Goal: Task Accomplishment & Management: Complete application form

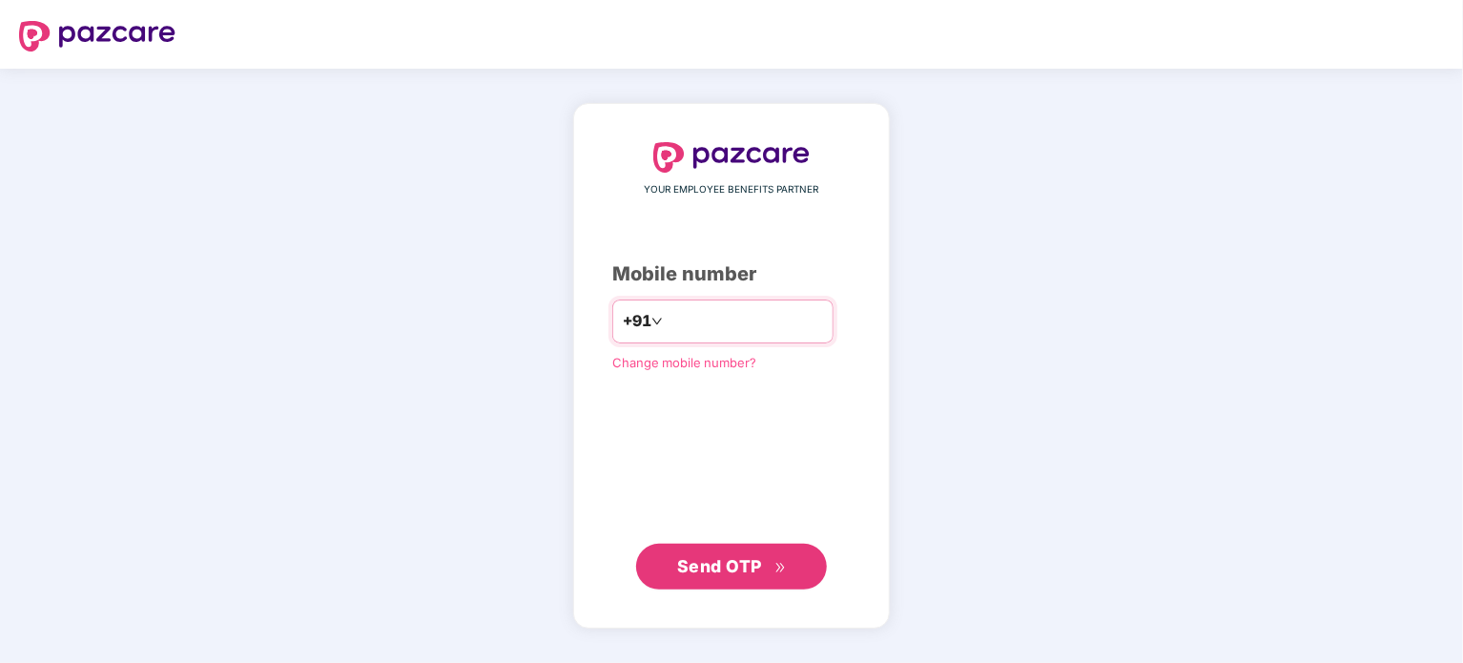
click at [710, 320] on input "number" at bounding box center [745, 321] width 156 height 31
type input "**********"
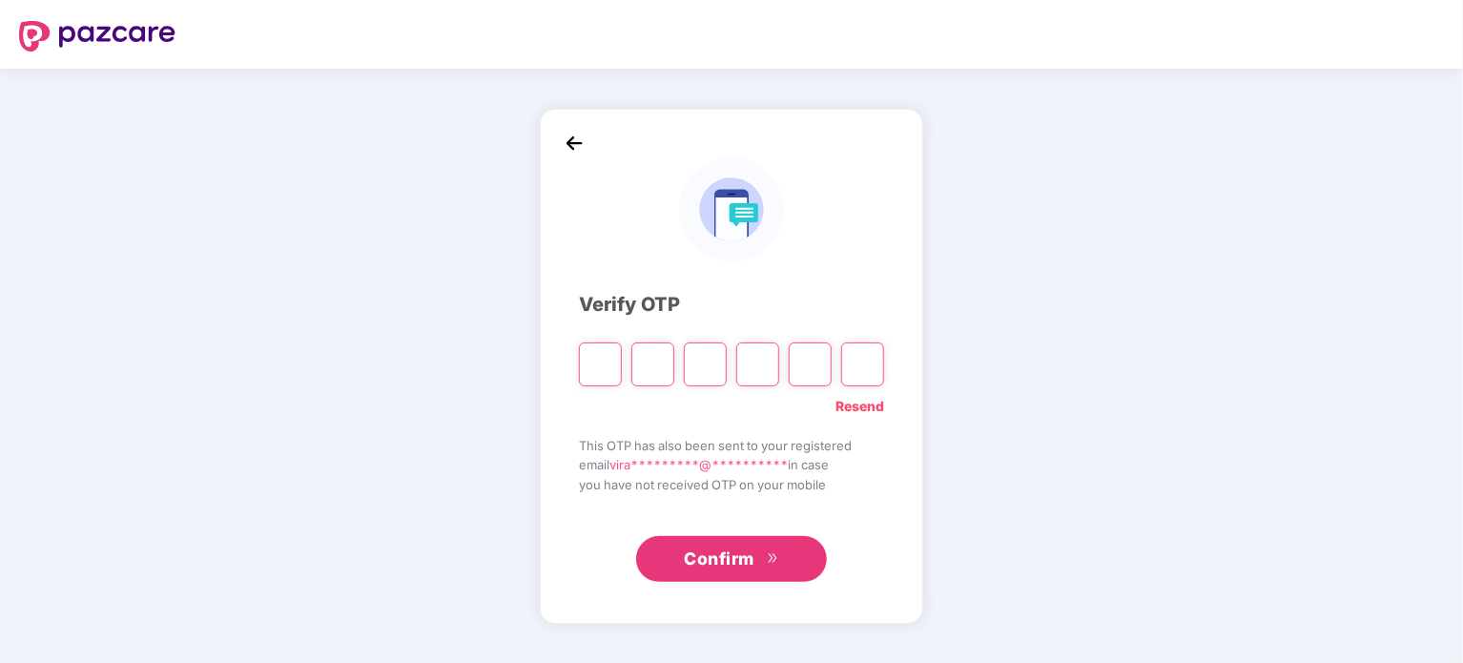
type input "*"
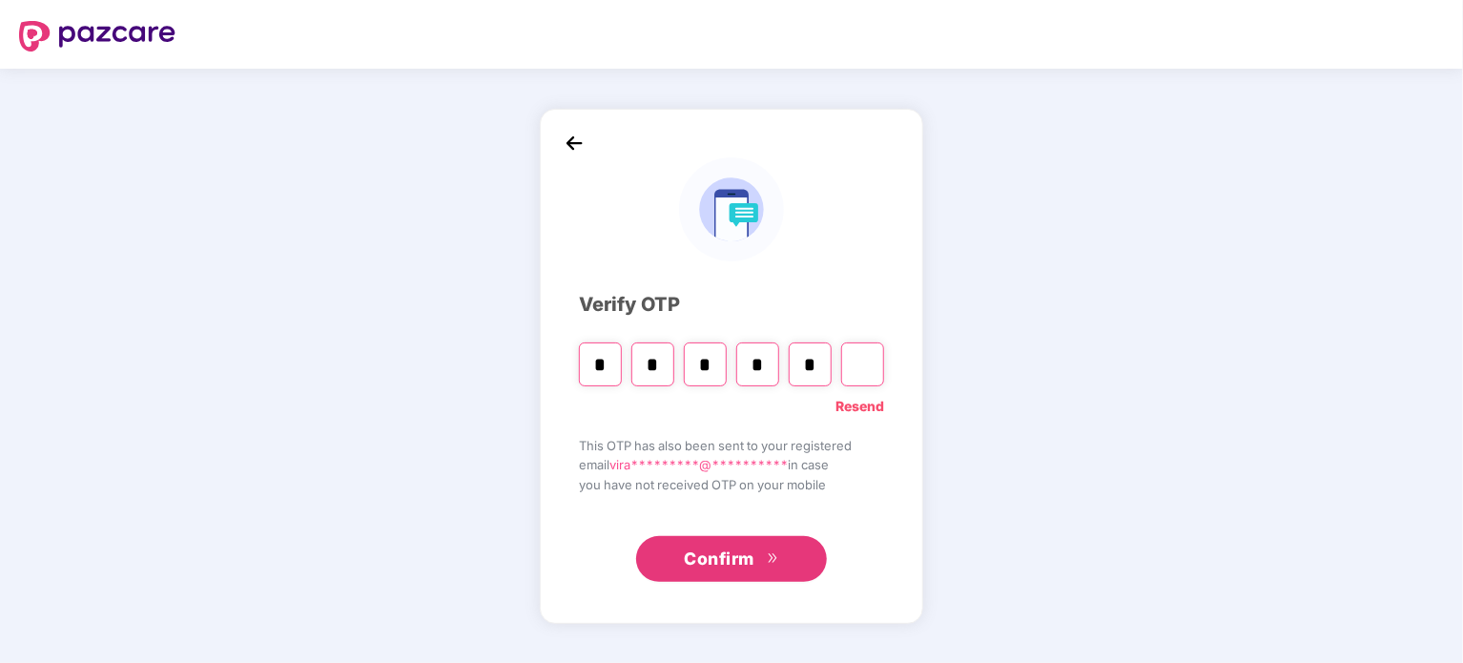
type input "*"
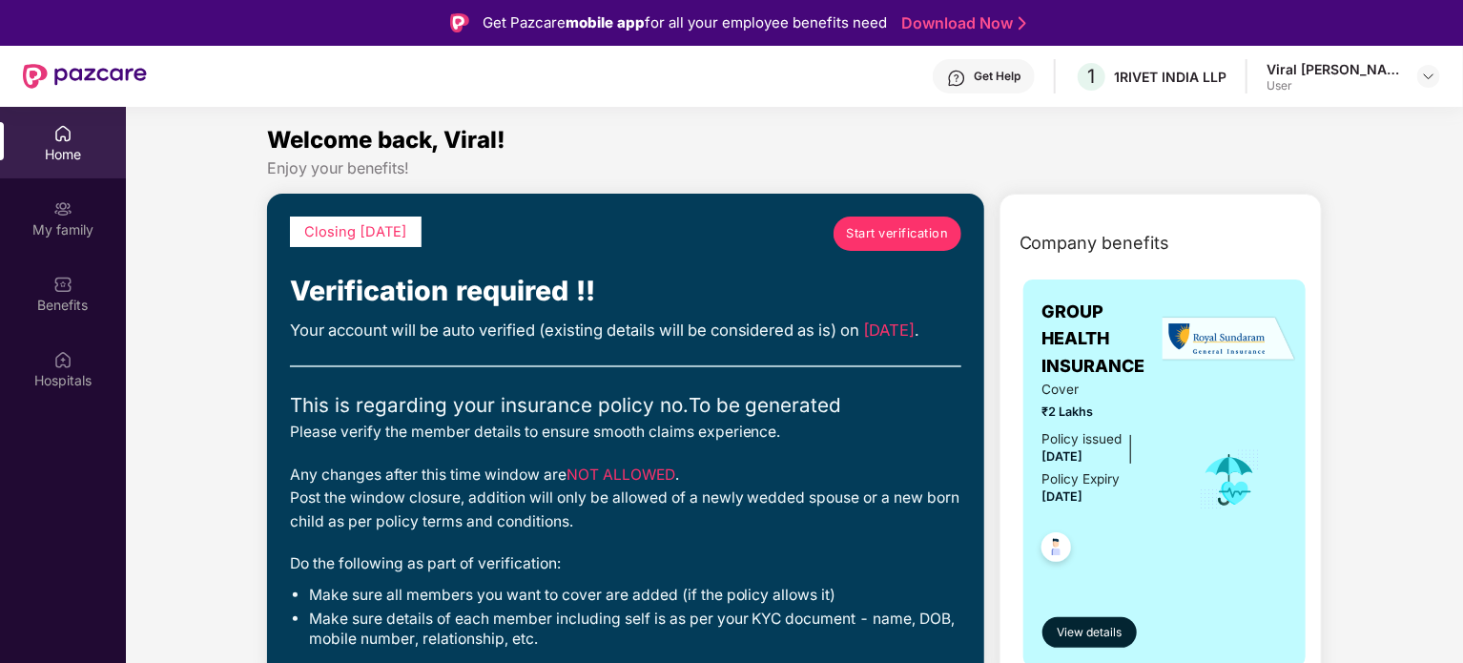
click at [886, 236] on span "Start verification" at bounding box center [897, 233] width 102 height 19
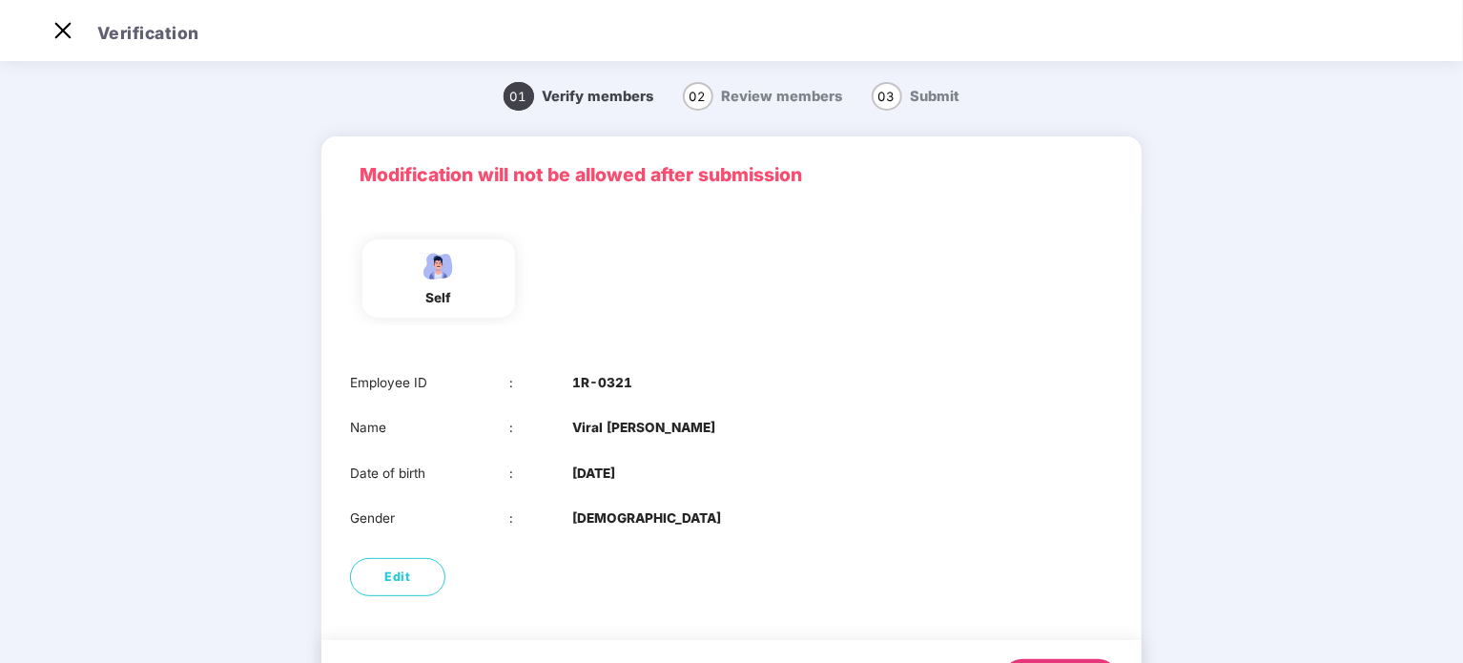
click at [466, 279] on div "self" at bounding box center [438, 278] width 153 height 78
click at [52, 30] on img at bounding box center [63, 30] width 31 height 31
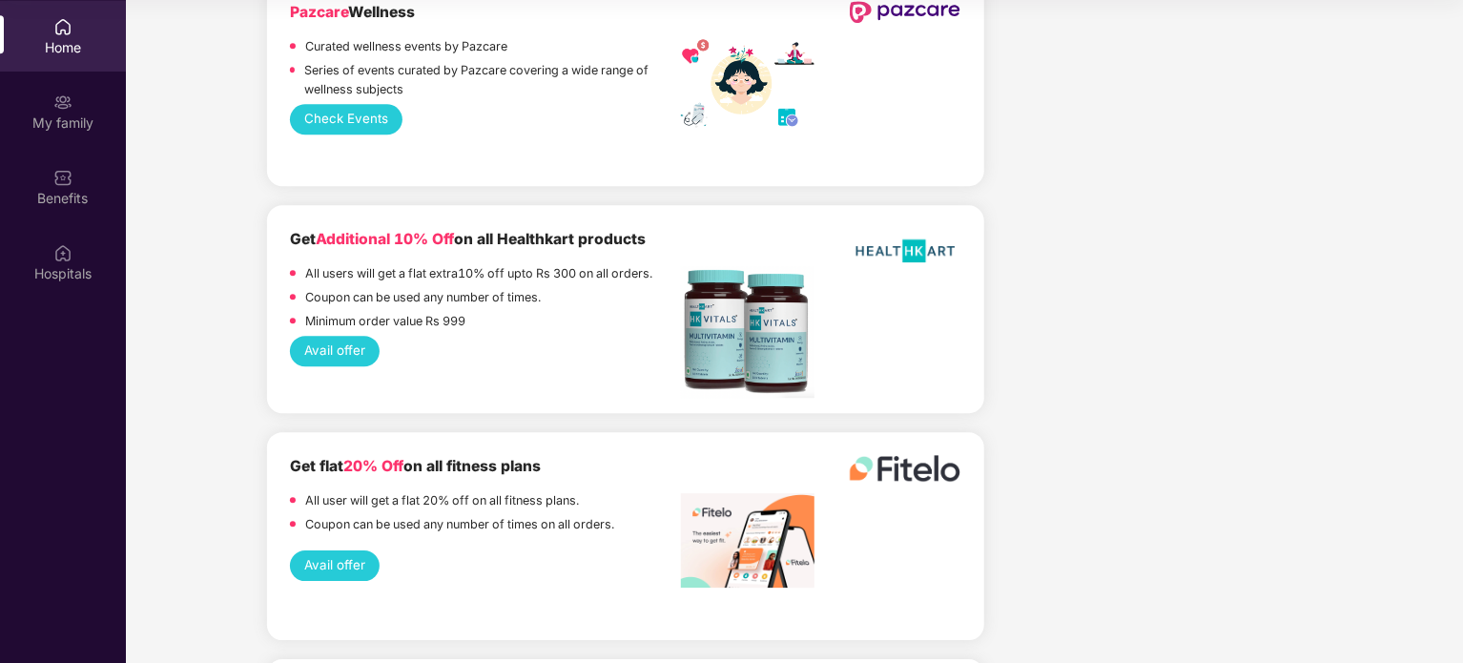
scroll to position [2289, 0]
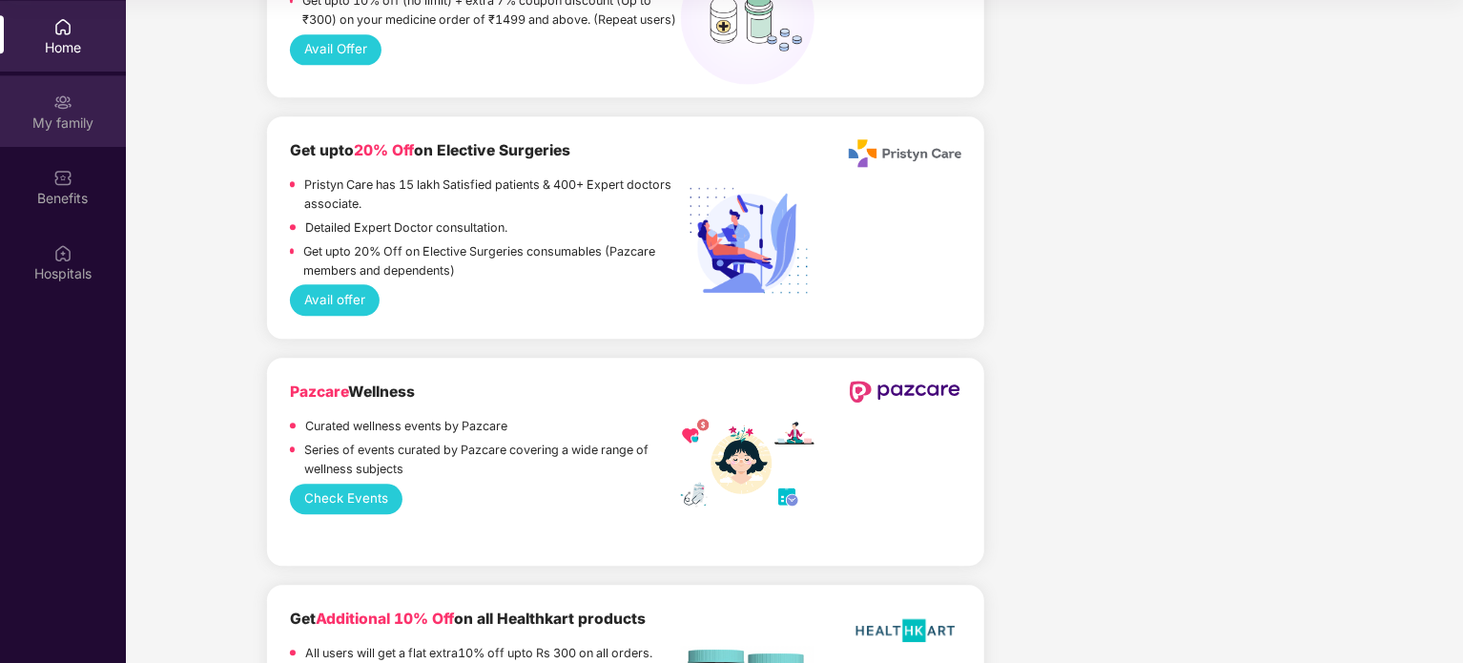
click at [69, 138] on div "My family" at bounding box center [63, 111] width 126 height 72
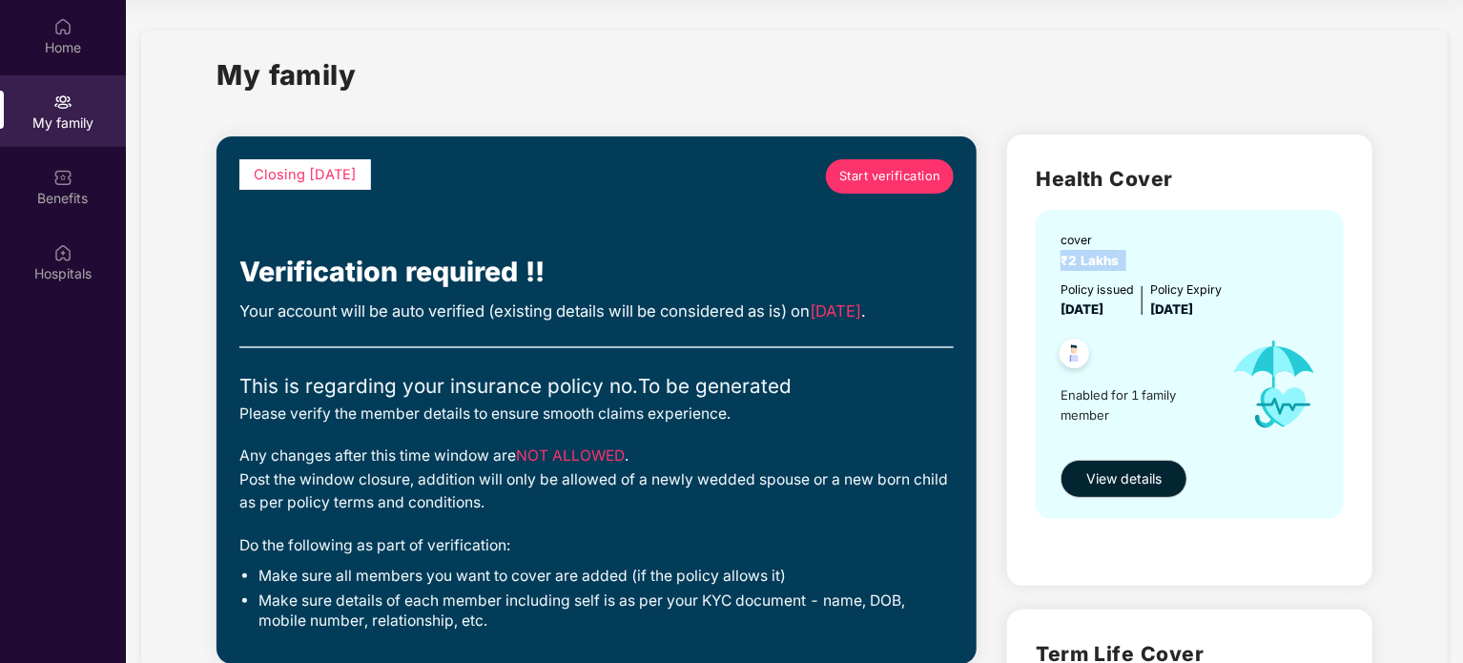
drag, startPoint x: 1059, startPoint y: 255, endPoint x: 1205, endPoint y: 262, distance: 146.1
click at [1205, 262] on div "cover ₹2 Lakhs Policy issued [DATE] Policy Expiry [DATE] Enabled for 1 family m…" at bounding box center [1190, 364] width 308 height 308
click at [984, 353] on div "Closing [DATE] Start verification Verification required !! Your account will be…" at bounding box center [596, 621] width 791 height 1005
click at [1263, 300] on div "Policy issued [DATE] Policy Expiry [DATE]" at bounding box center [1192, 299] width 262 height 39
click at [916, 238] on div "Closing [DATE] Start verification" at bounding box center [596, 205] width 714 height 92
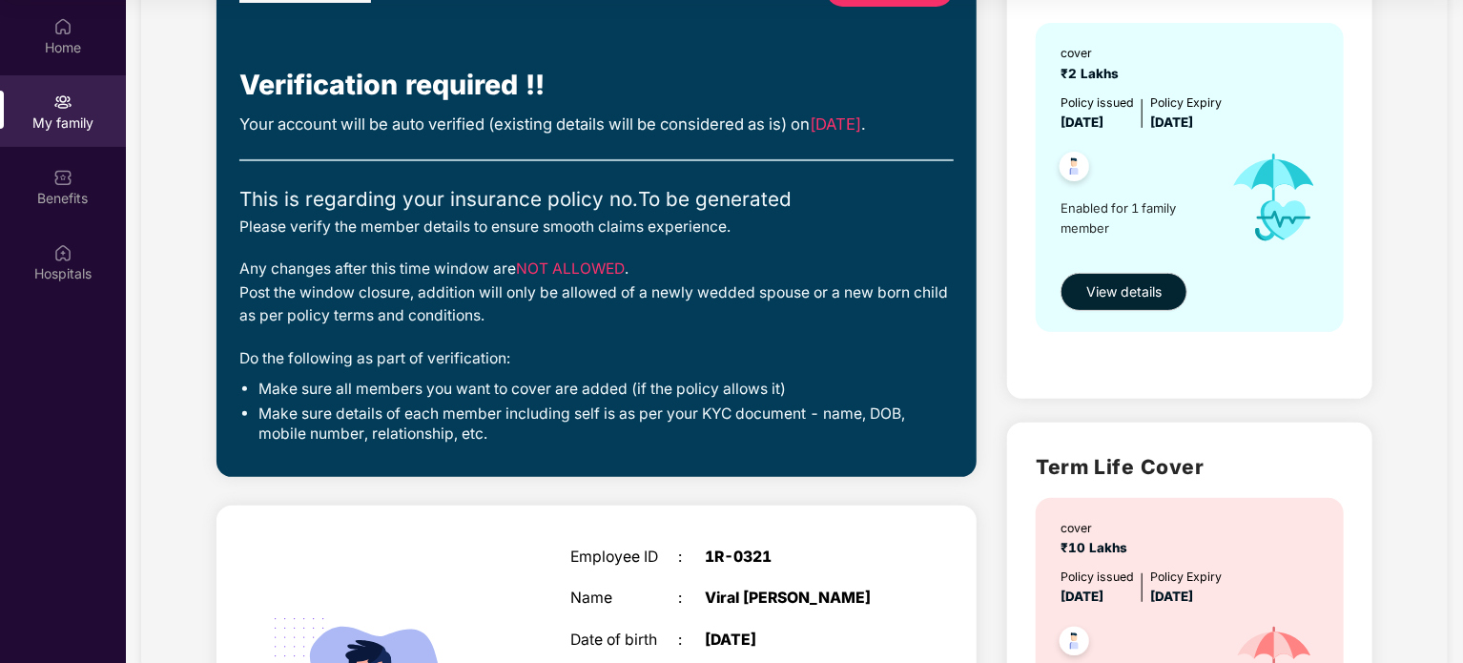
scroll to position [191, 0]
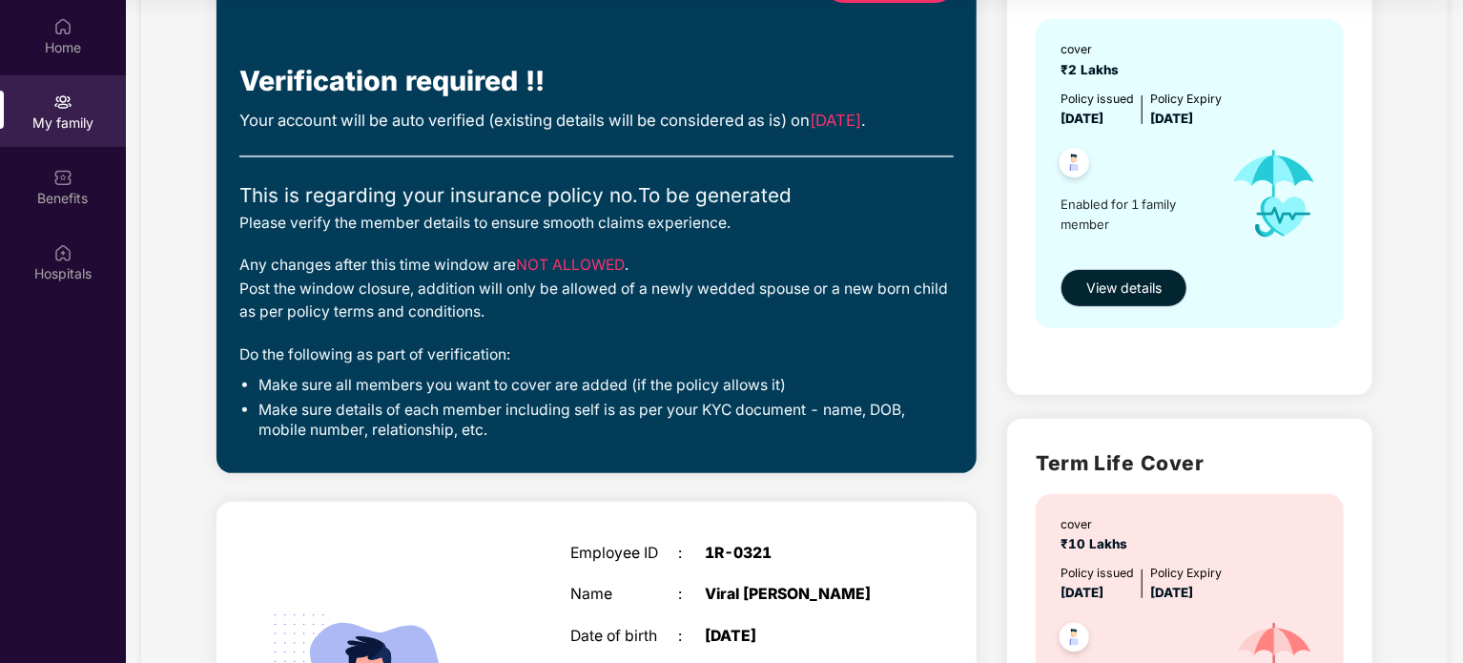
click at [1119, 290] on span "View details" at bounding box center [1123, 288] width 75 height 21
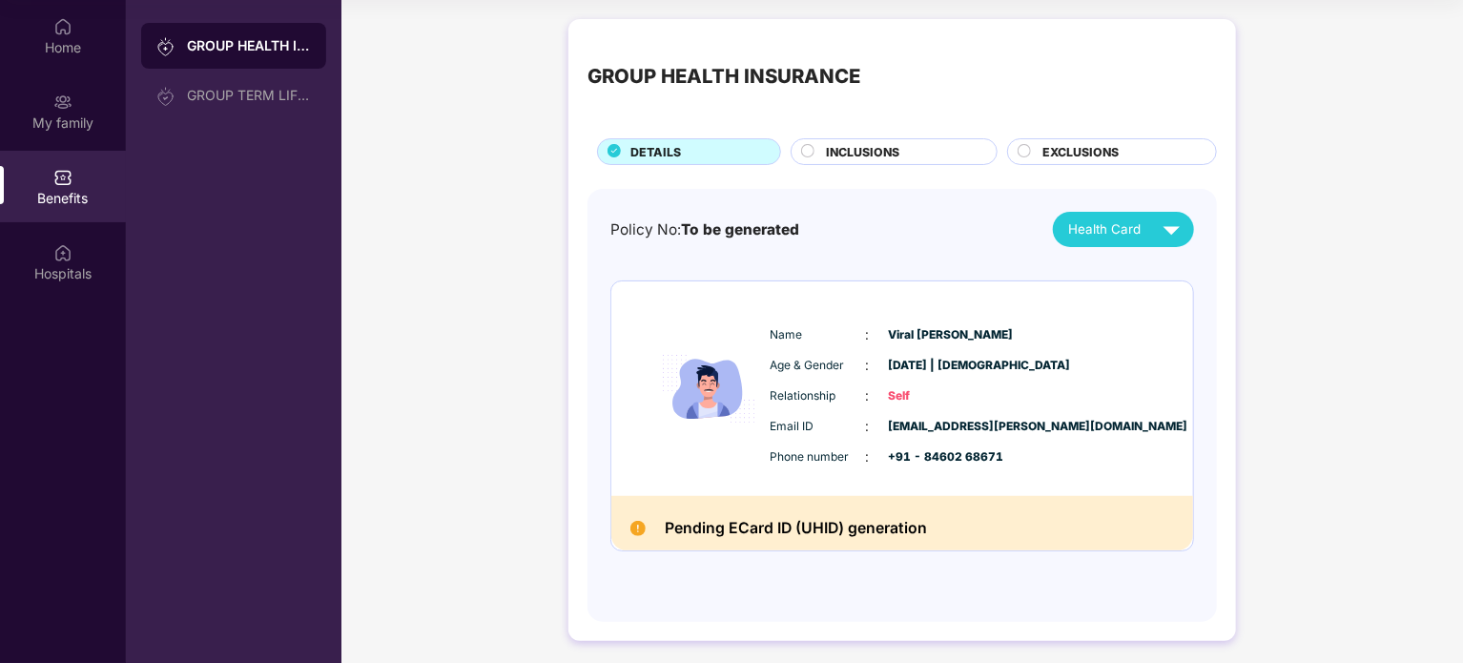
click at [879, 155] on span "INCLUSIONS" at bounding box center [862, 152] width 73 height 18
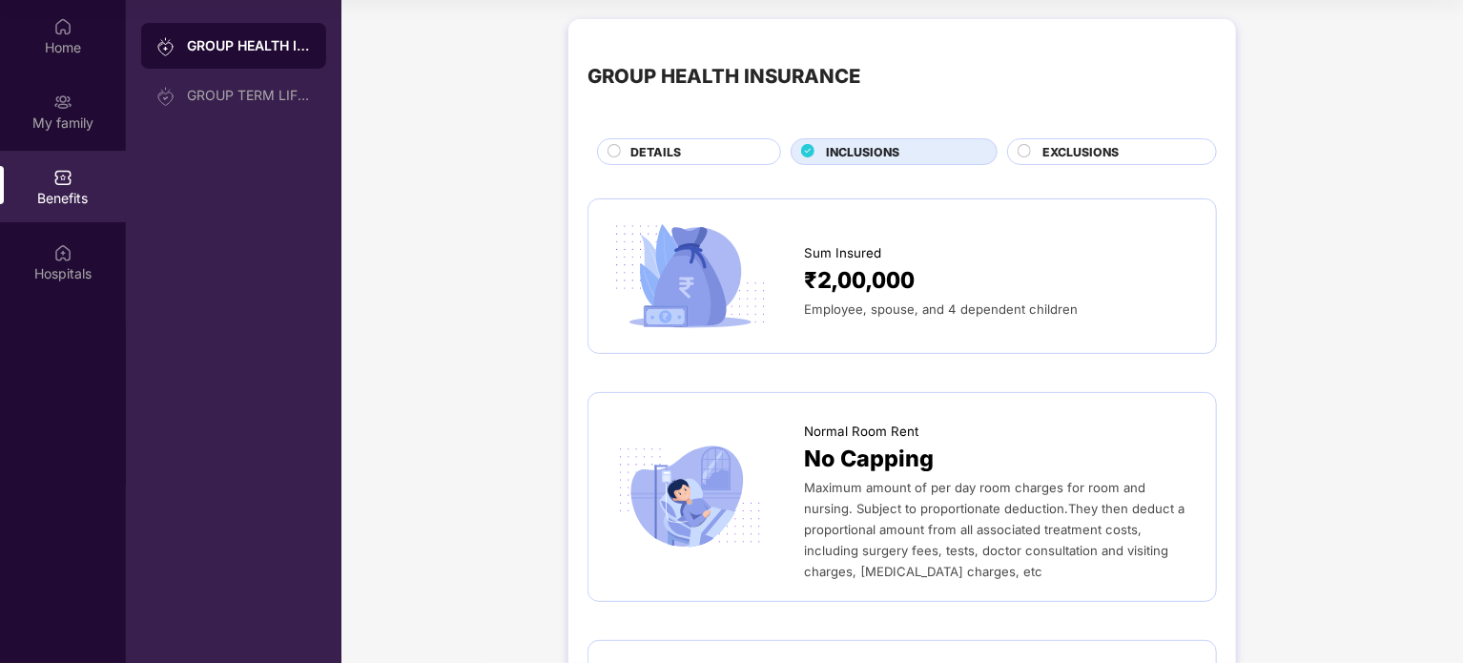
click at [1114, 142] on div "EXCLUSIONS" at bounding box center [1112, 151] width 210 height 27
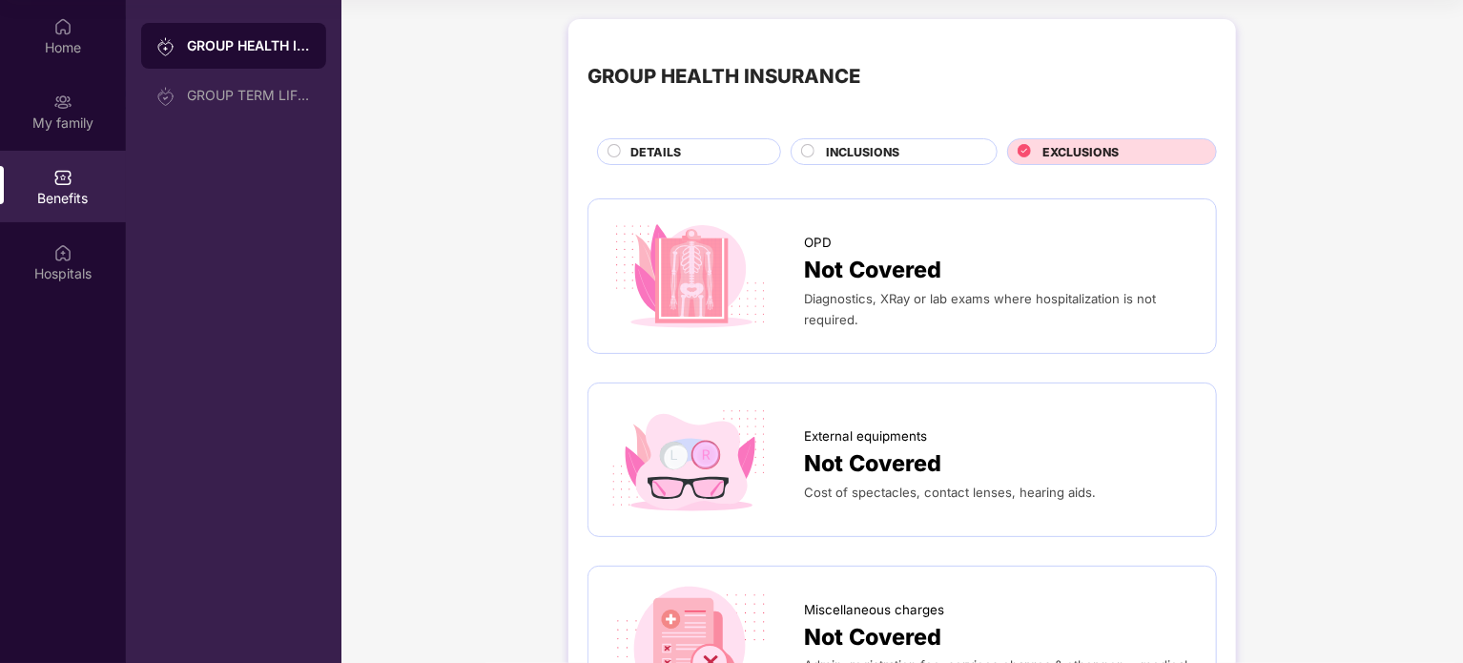
click at [879, 150] on span "INCLUSIONS" at bounding box center [862, 152] width 73 height 18
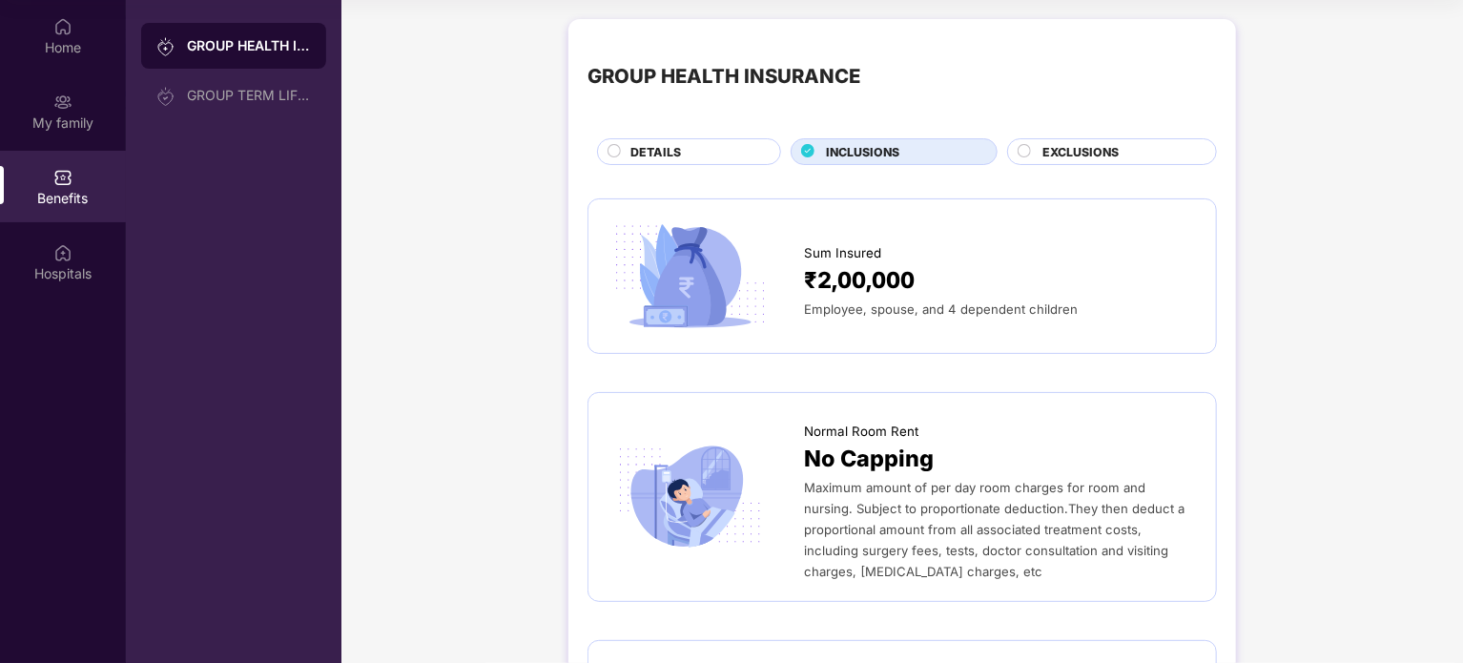
click at [710, 148] on div "DETAILS" at bounding box center [696, 153] width 150 height 21
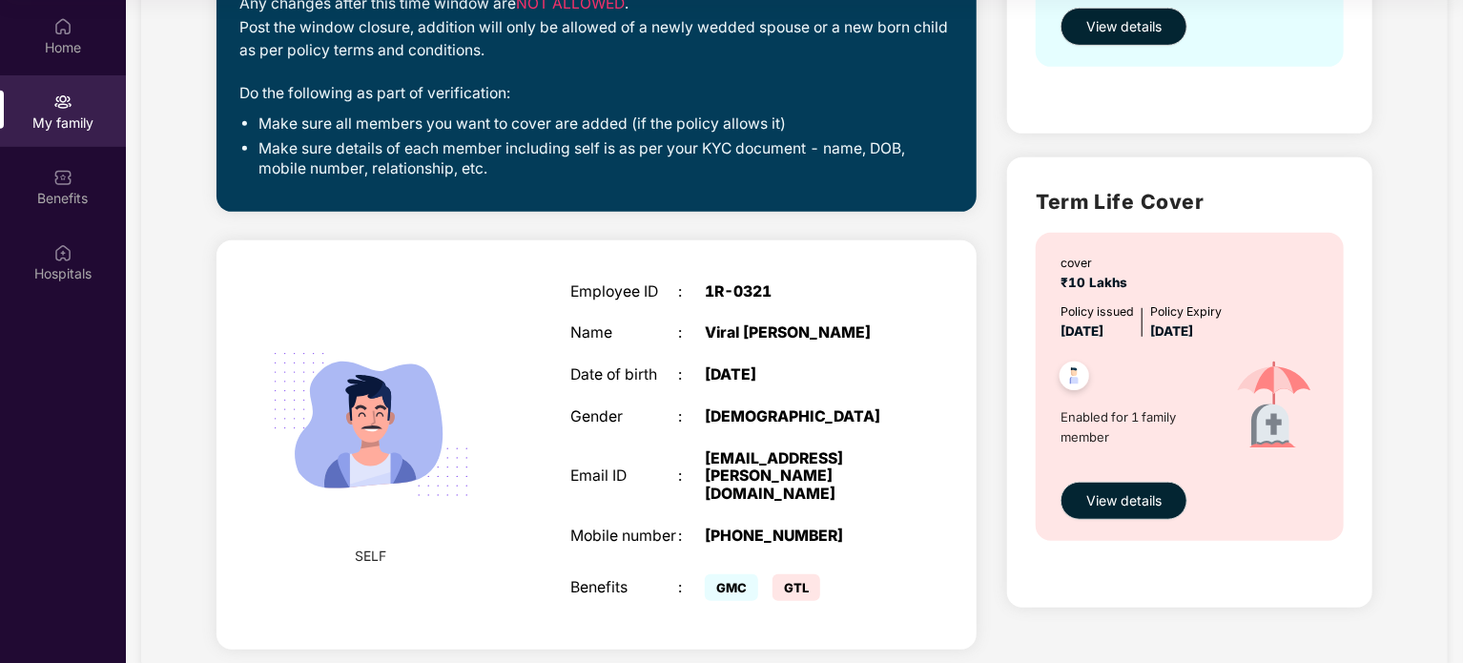
scroll to position [477, 0]
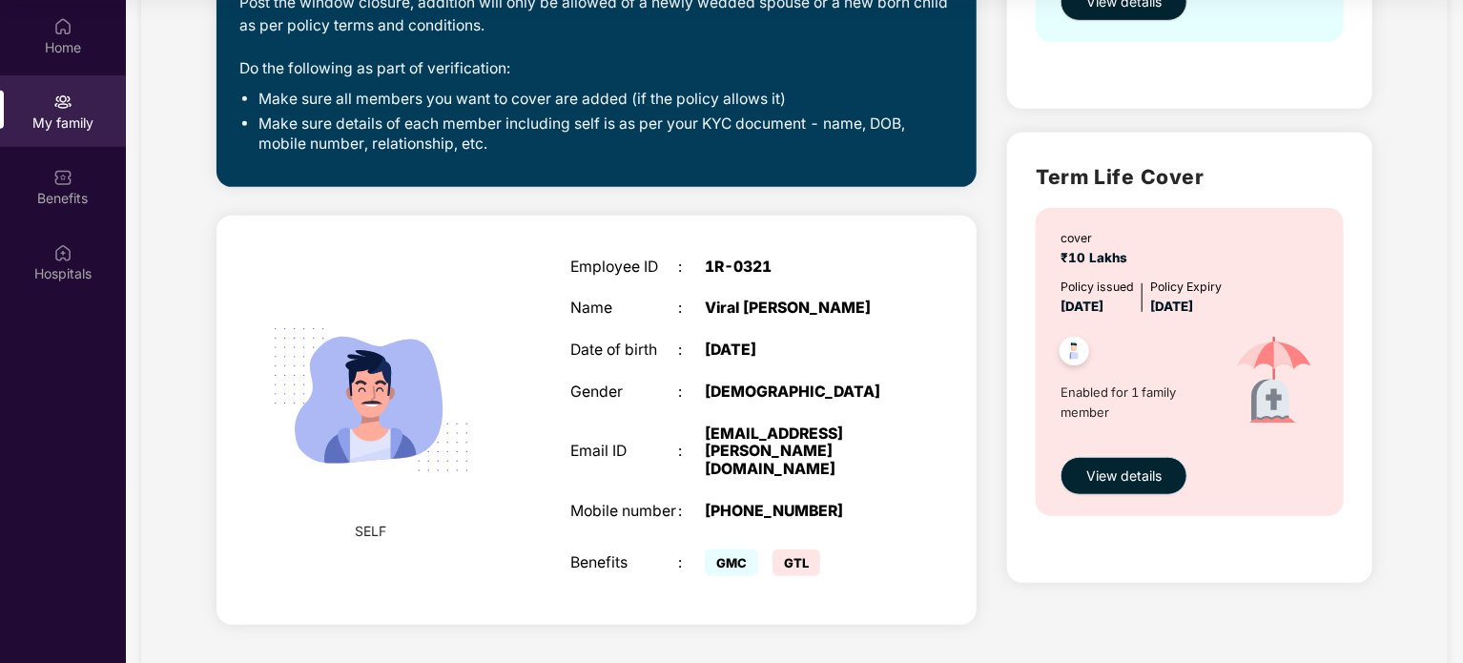
click at [1137, 479] on span "View details" at bounding box center [1123, 475] width 75 height 21
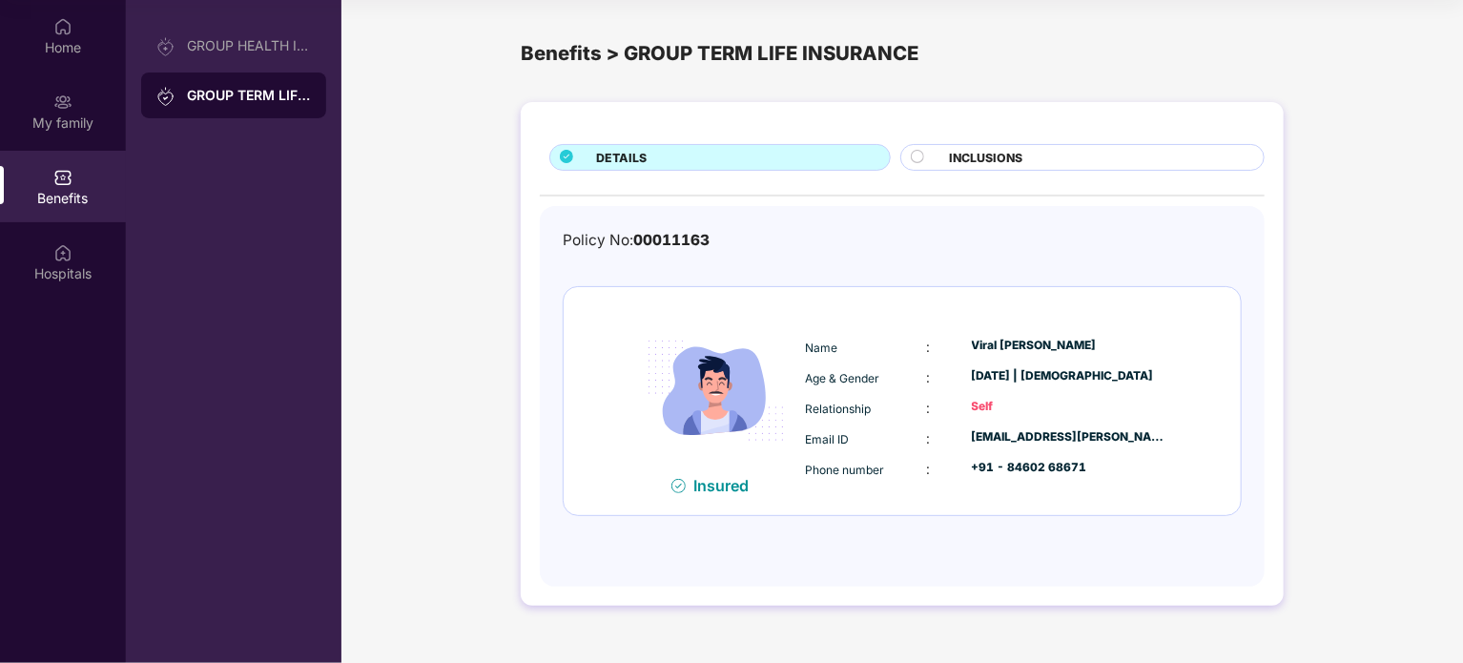
click at [965, 163] on span "INCLUSIONS" at bounding box center [985, 158] width 73 height 18
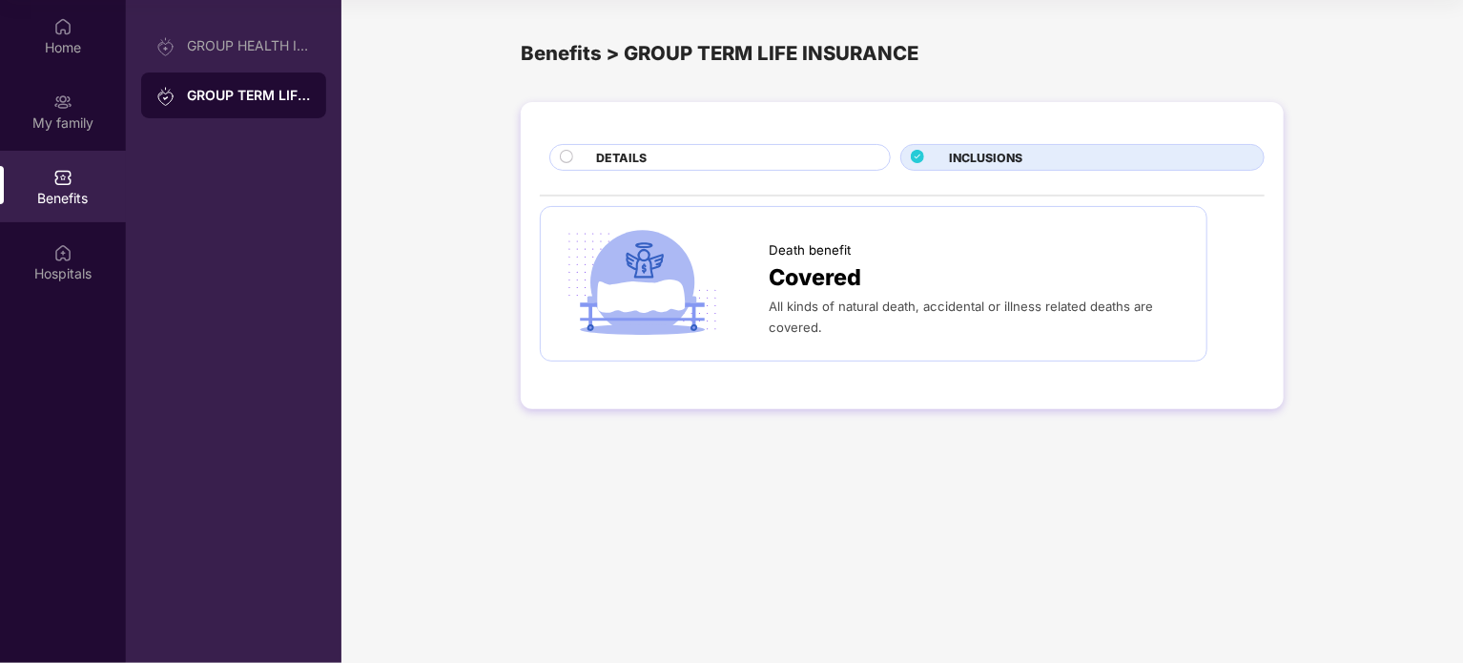
click at [707, 163] on div "DETAILS" at bounding box center [734, 159] width 294 height 21
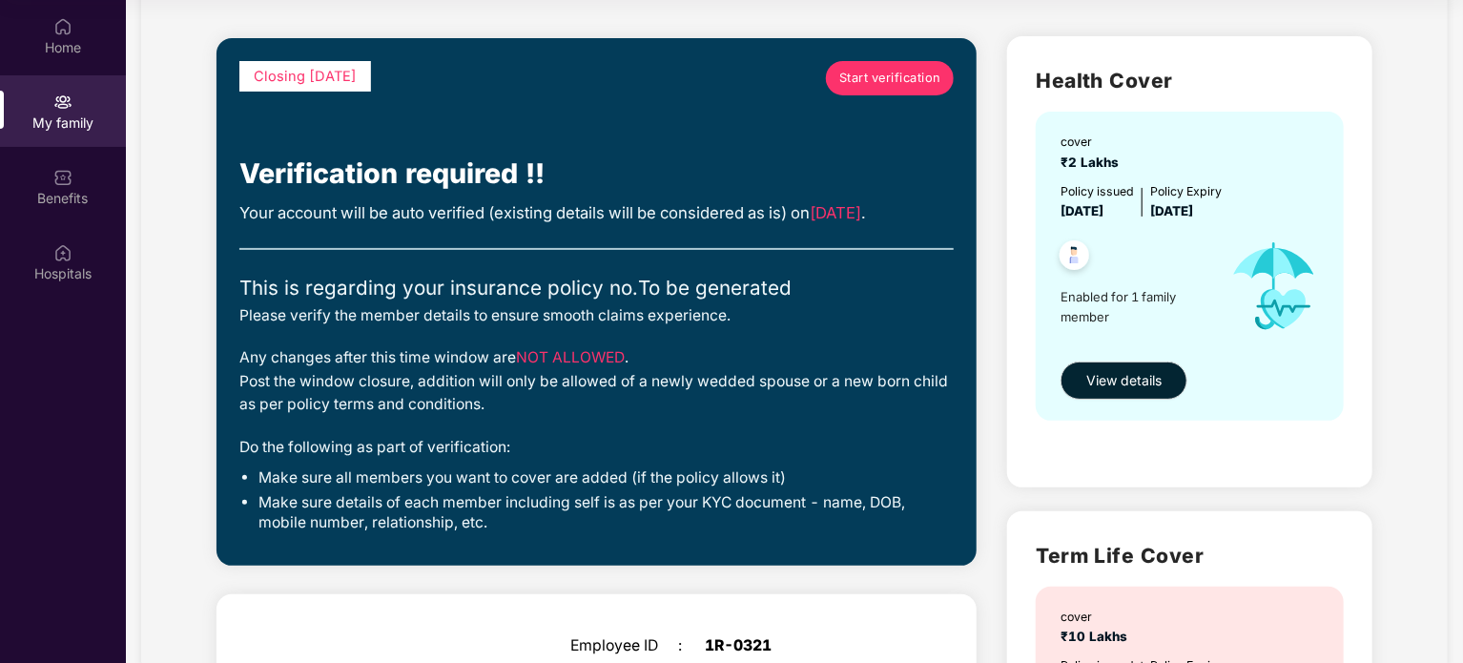
scroll to position [97, 0]
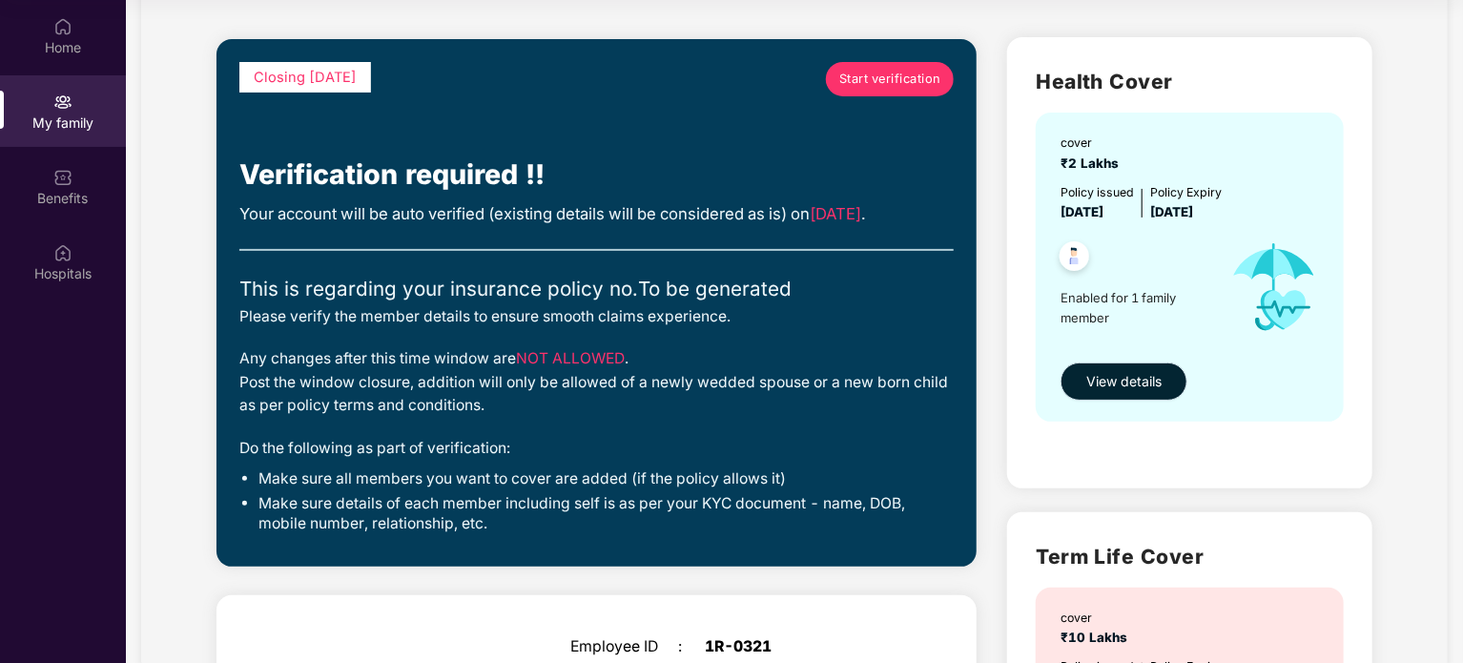
click at [1132, 383] on span "View details" at bounding box center [1123, 381] width 75 height 21
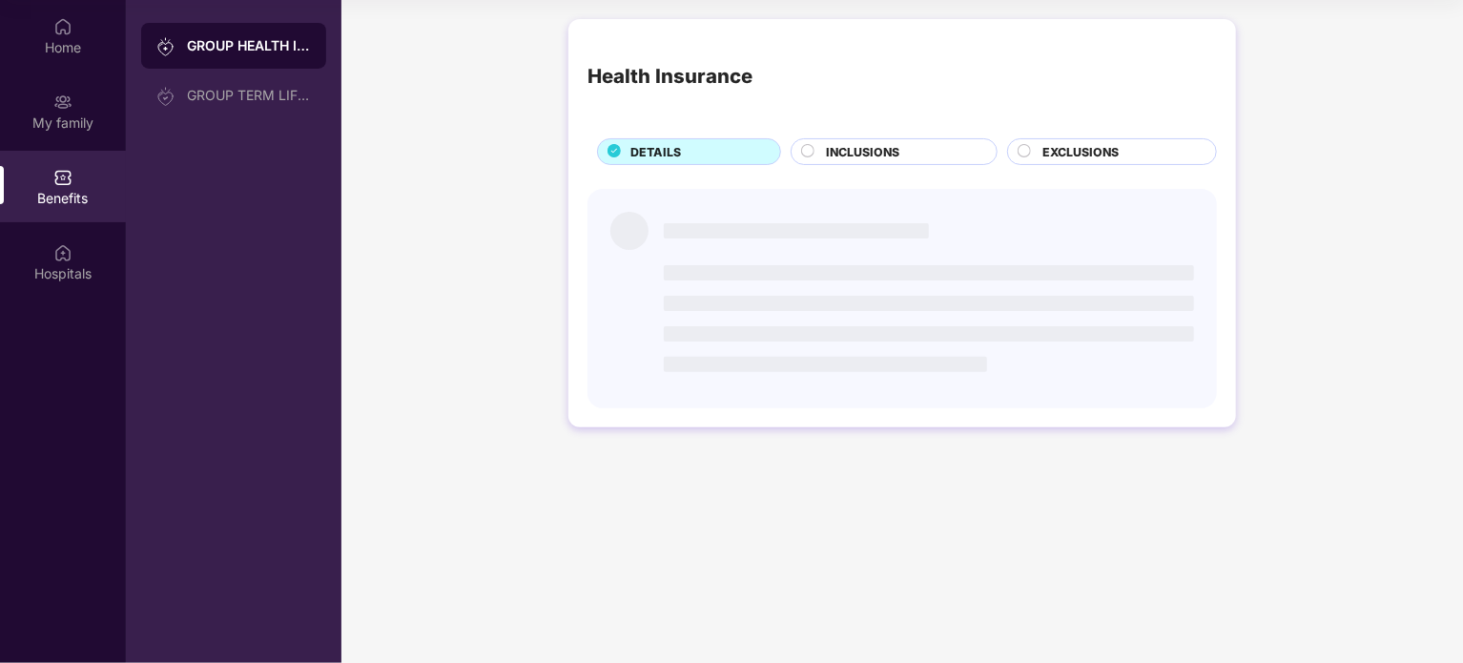
scroll to position [0, 0]
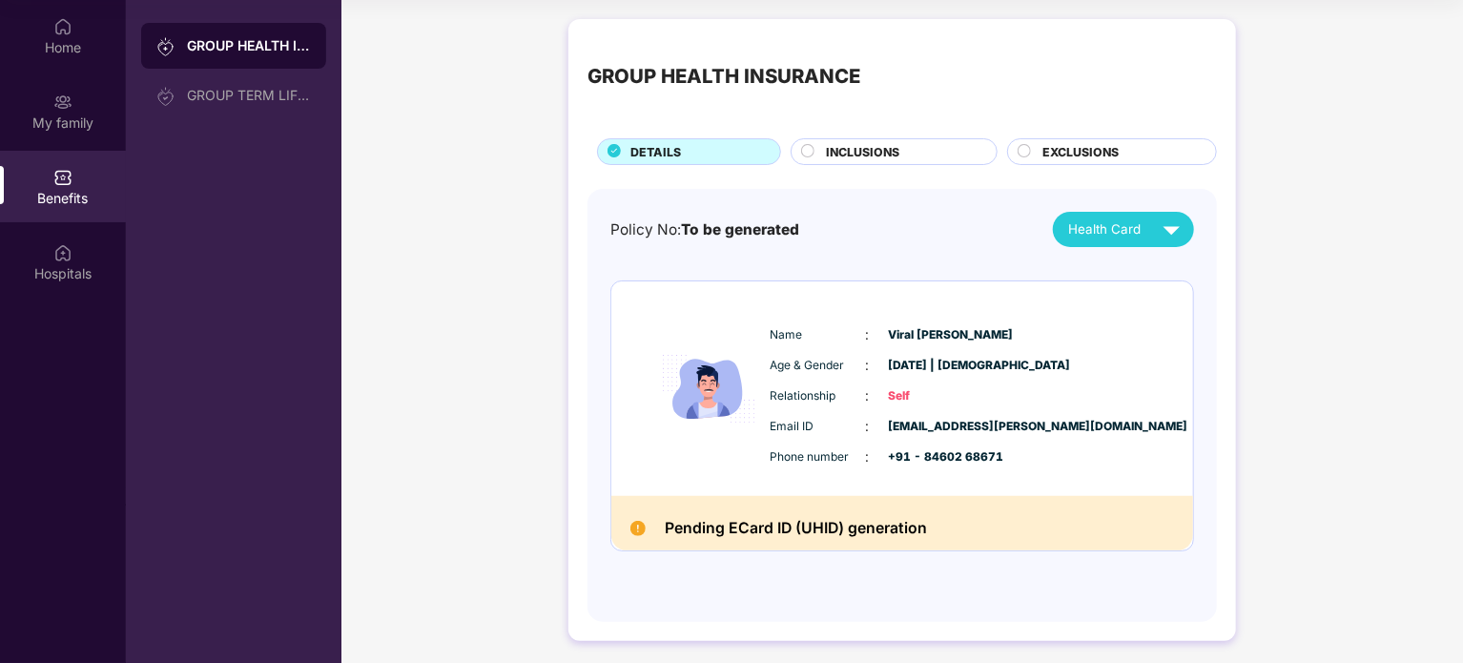
click at [843, 152] on span "INCLUSIONS" at bounding box center [862, 152] width 73 height 18
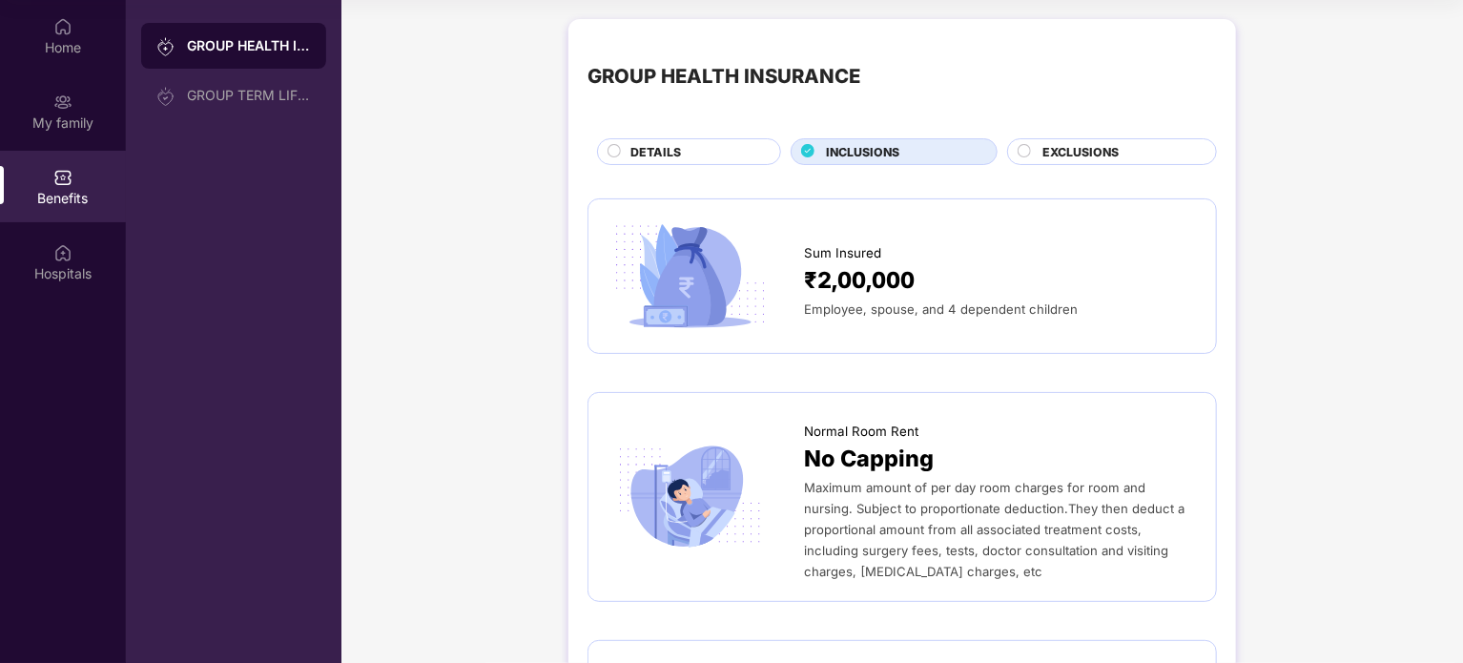
click at [1037, 144] on div "EXCLUSIONS" at bounding box center [1120, 153] width 174 height 21
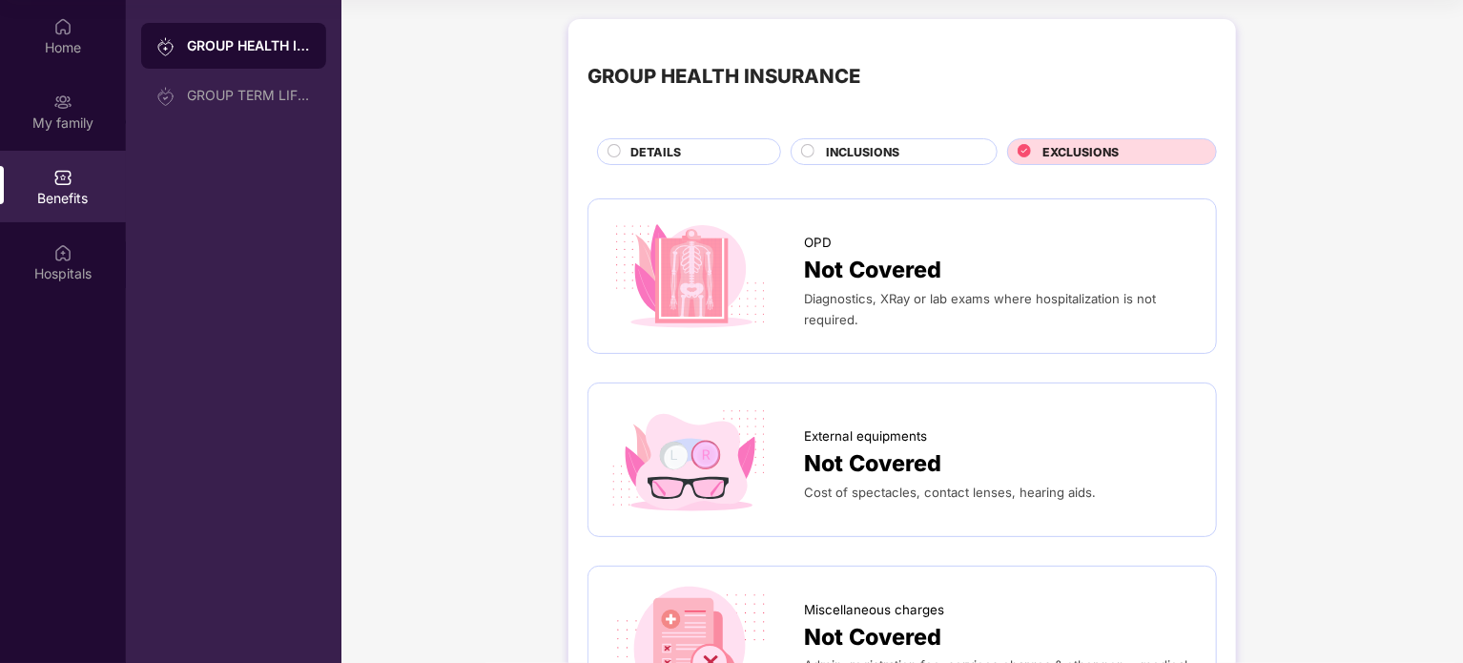
click at [817, 151] on div "INCLUSIONS" at bounding box center [902, 153] width 171 height 21
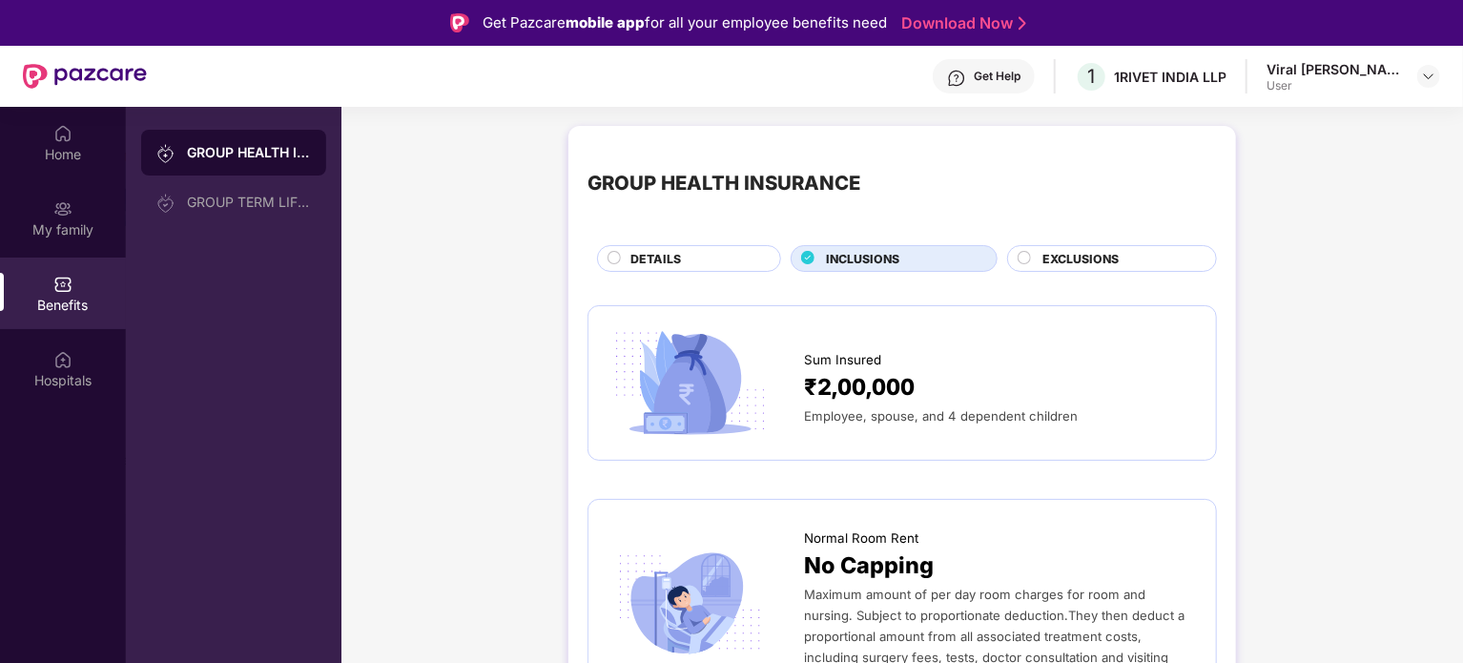
click at [698, 251] on div "DETAILS" at bounding box center [696, 260] width 150 height 21
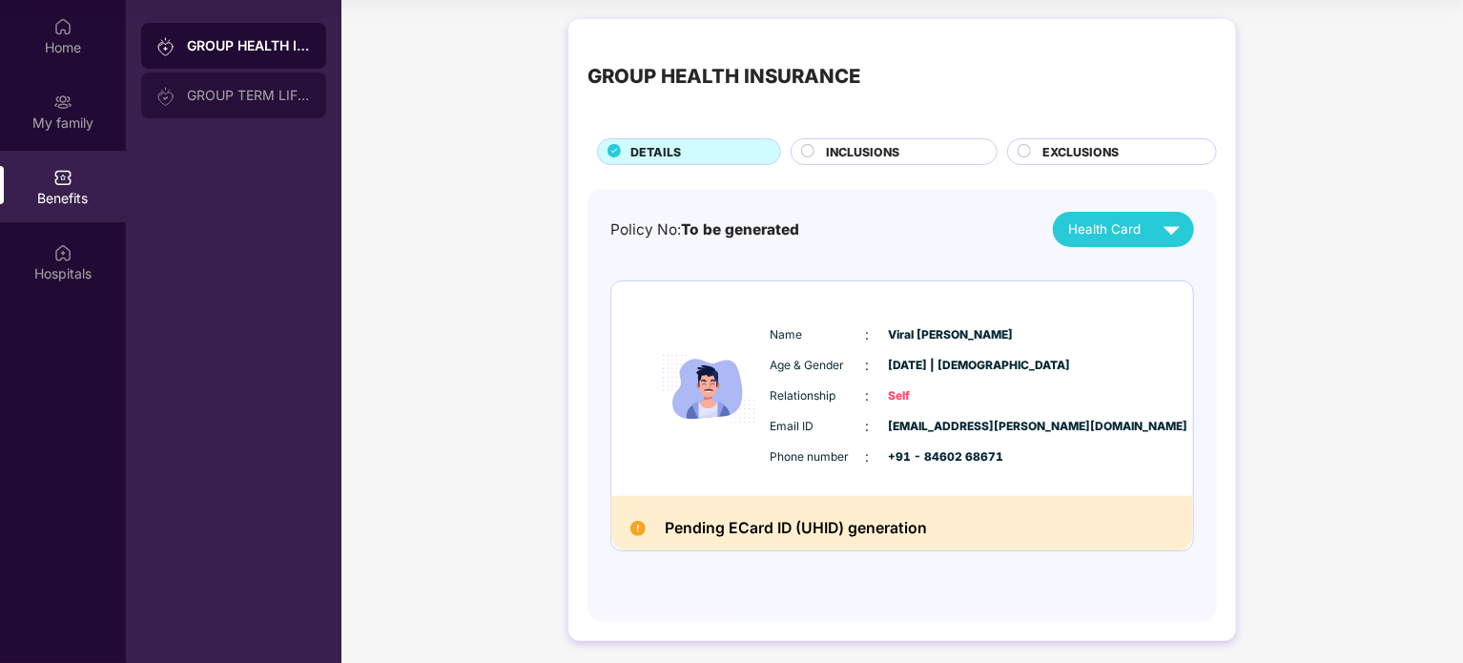
click at [217, 94] on div "GROUP TERM LIFE INSURANCE" at bounding box center [249, 95] width 124 height 15
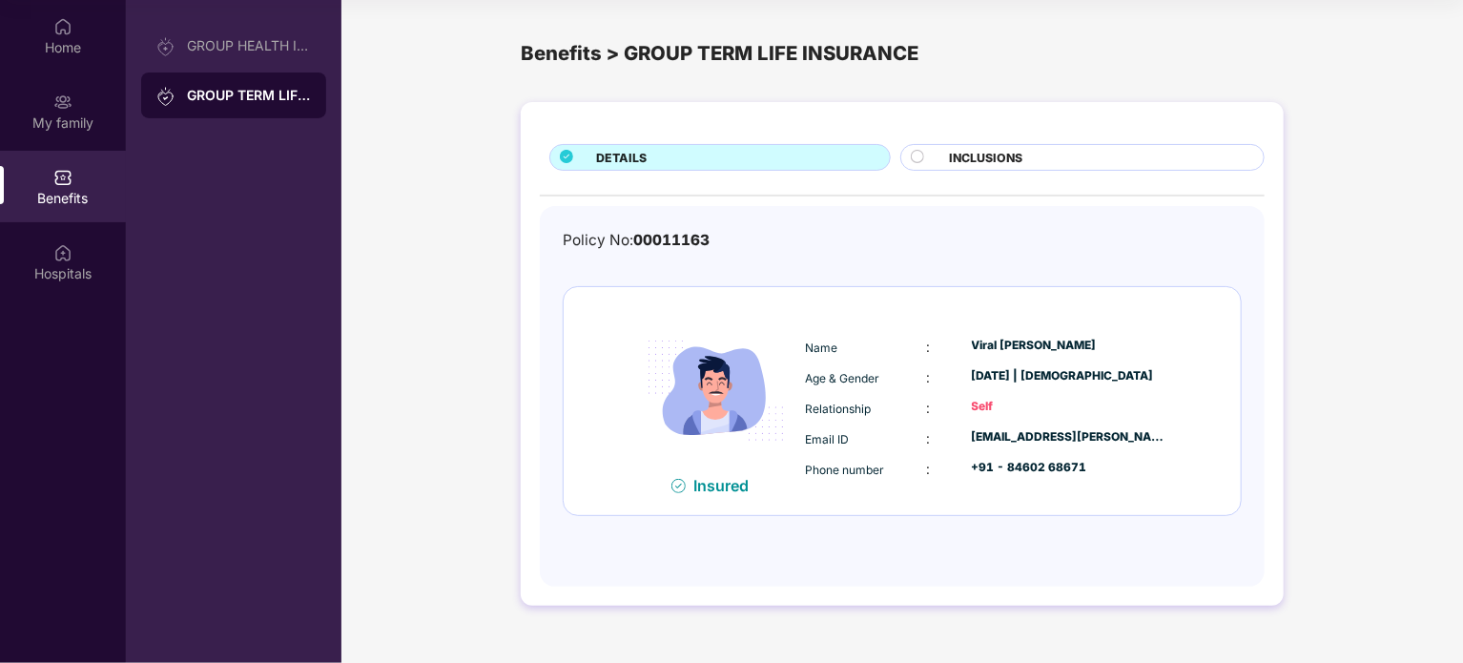
click at [1114, 155] on div "INCLUSIONS" at bounding box center [1097, 159] width 315 height 21
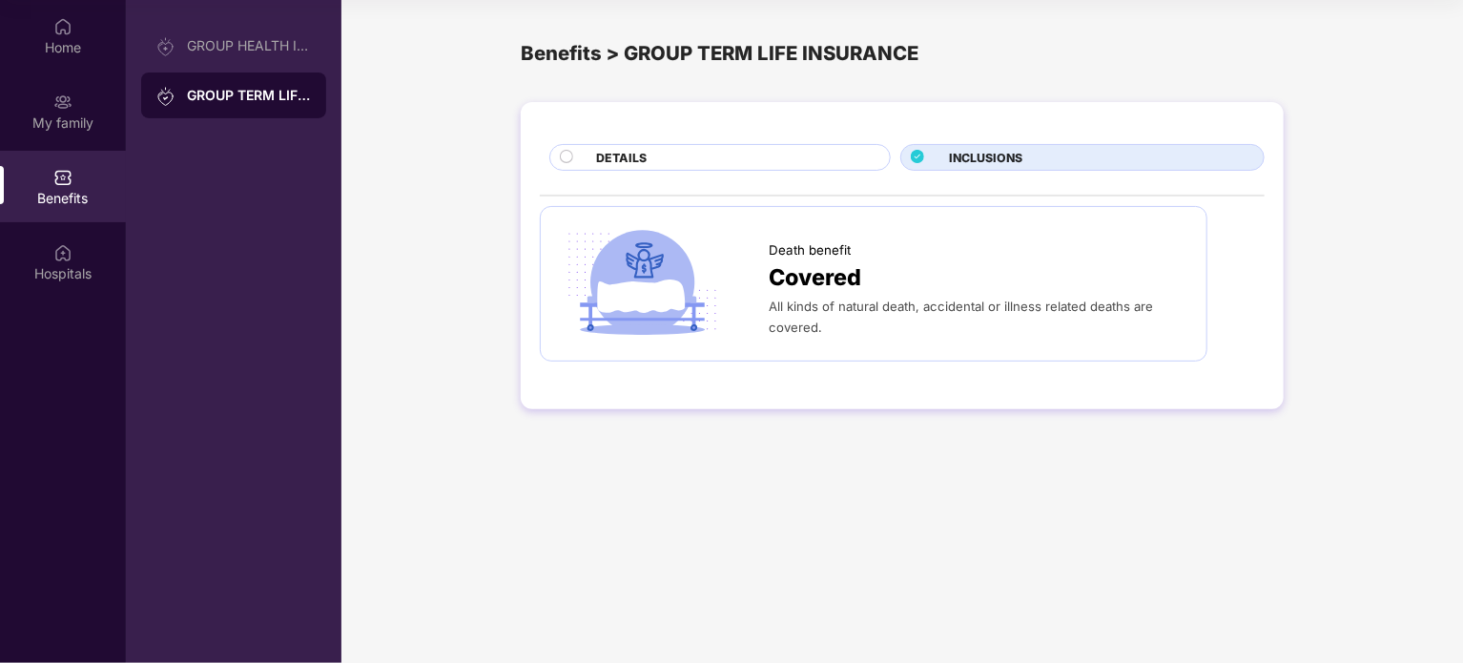
click at [786, 156] on div "DETAILS" at bounding box center [734, 159] width 294 height 21
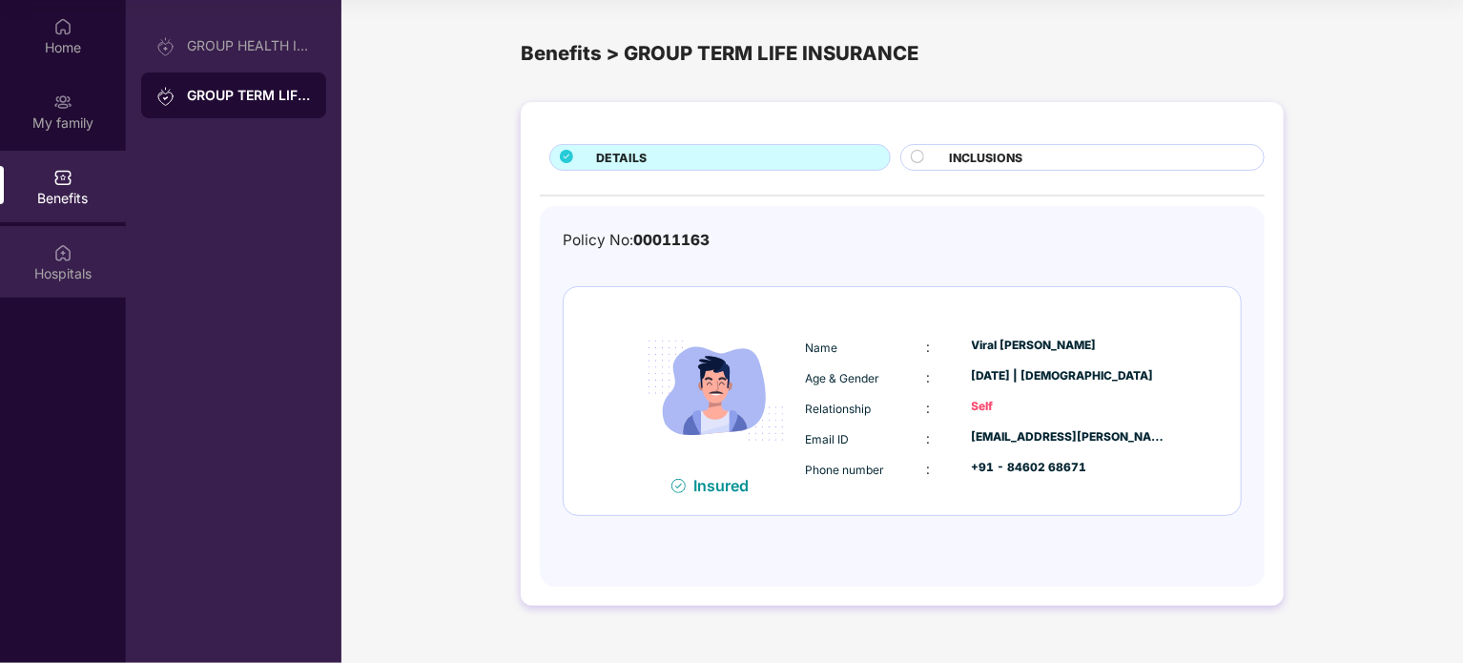
click at [57, 260] on img at bounding box center [62, 252] width 19 height 19
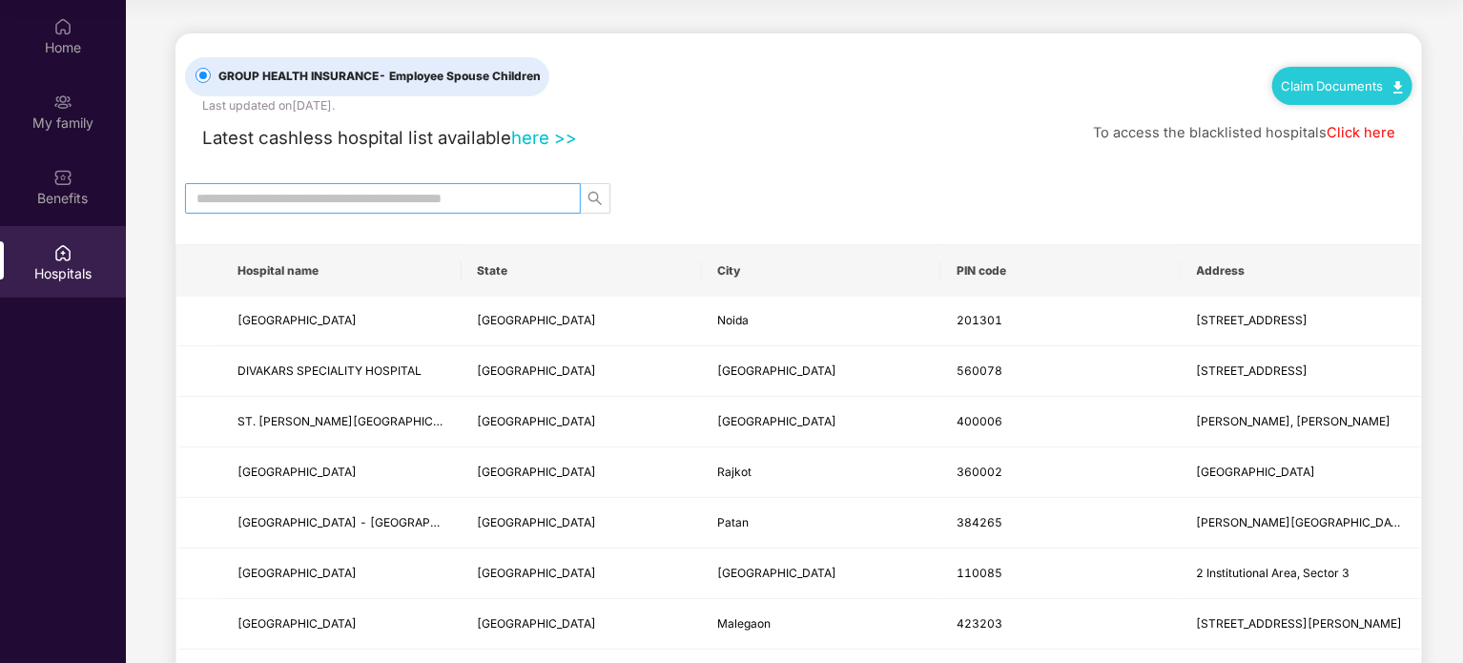
click at [434, 197] on input "text" at bounding box center [375, 198] width 358 height 21
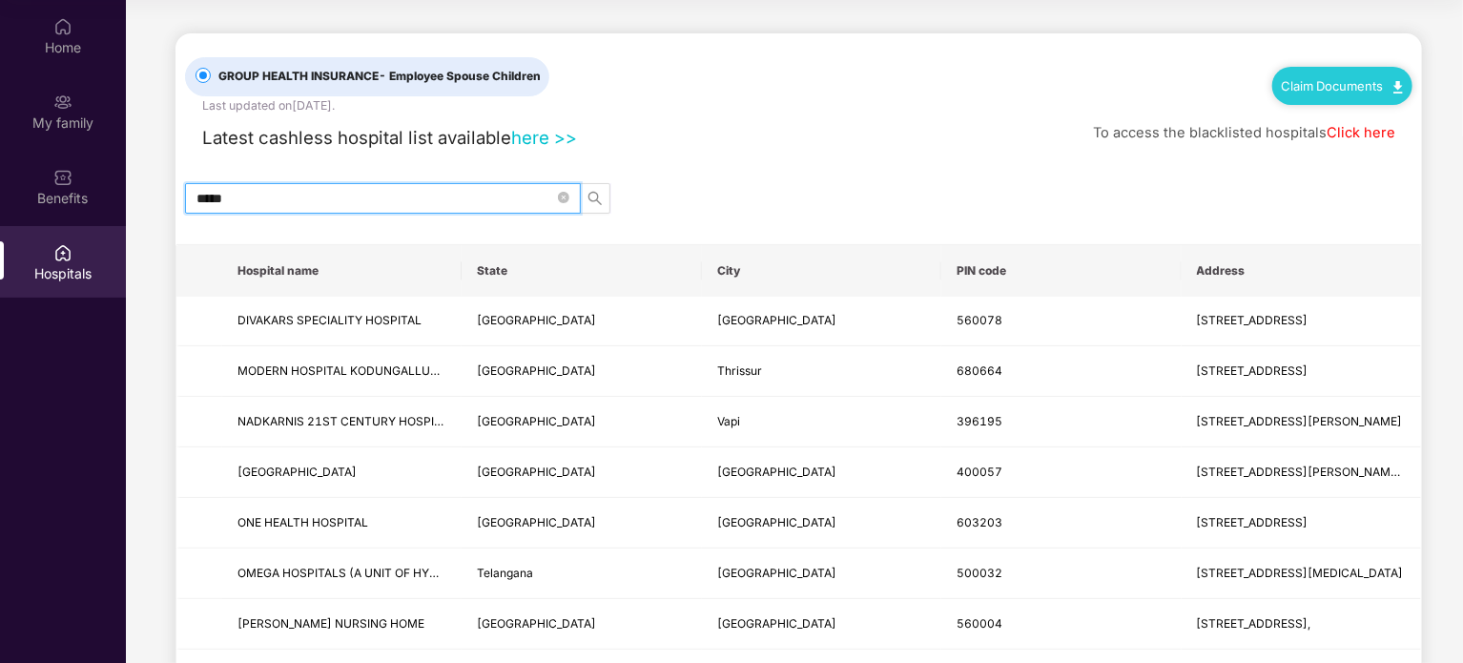
type input "******"
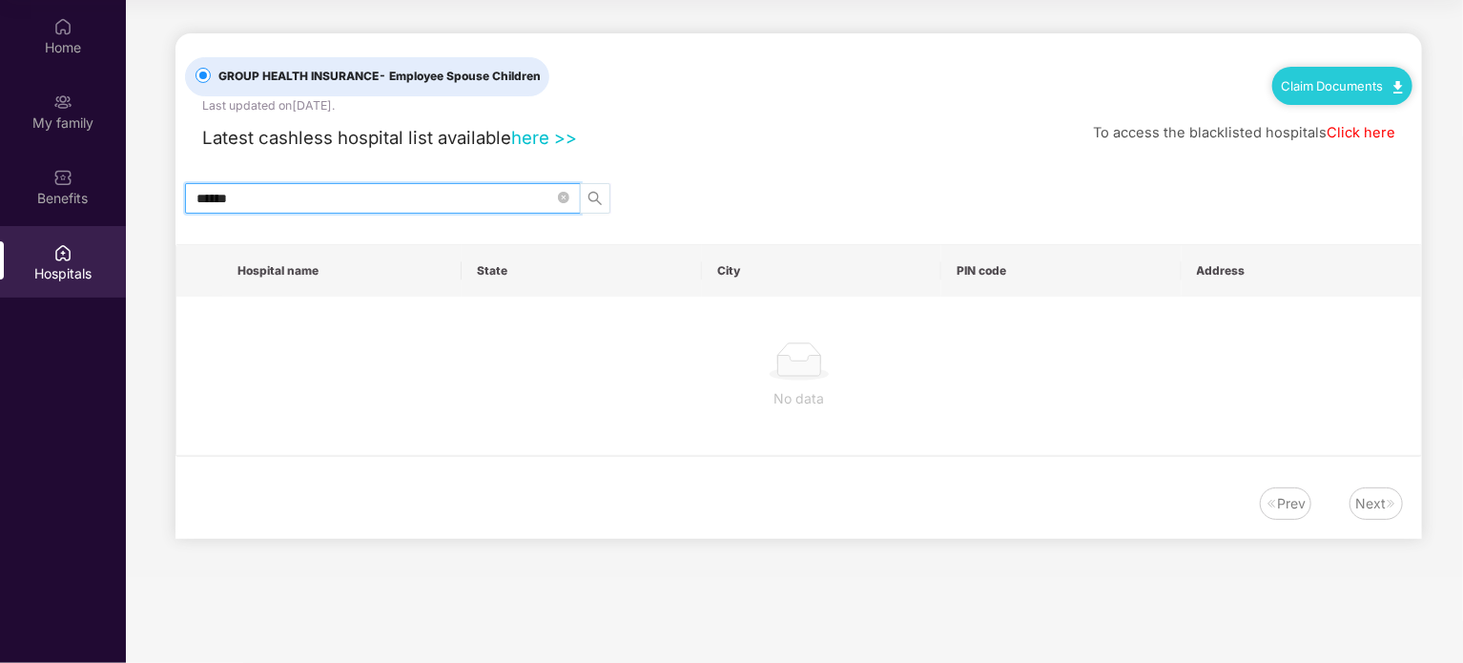
click at [595, 187] on button "button" at bounding box center [595, 198] width 31 height 31
click at [595, 192] on icon "search" at bounding box center [595, 197] width 13 height 13
click at [284, 197] on input "******" at bounding box center [375, 198] width 358 height 21
drag, startPoint x: 374, startPoint y: 203, endPoint x: -19, endPoint y: 182, distance: 393.6
click at [0, 182] on html "Get Pazcare mobile app for all your employee benefits need Download Now Get Hel…" at bounding box center [731, 224] width 1463 height 663
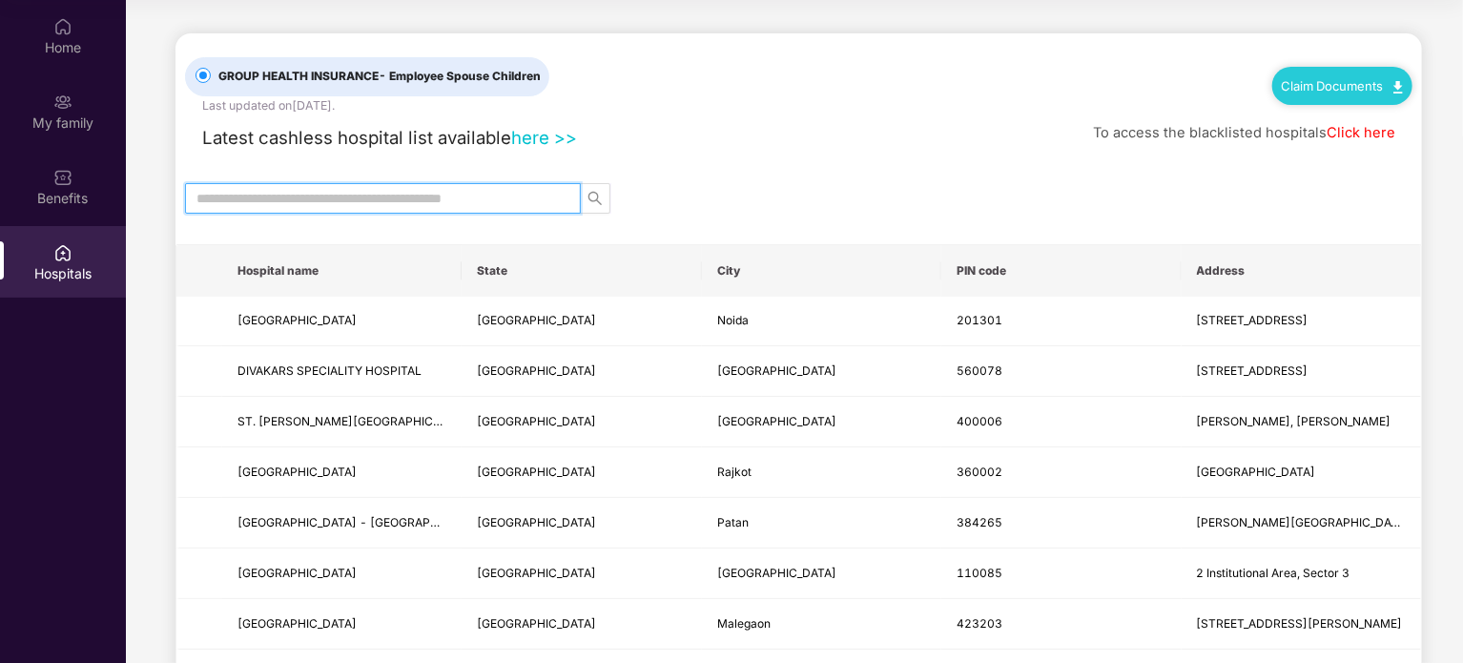
click at [321, 194] on input "text" at bounding box center [375, 198] width 358 height 21
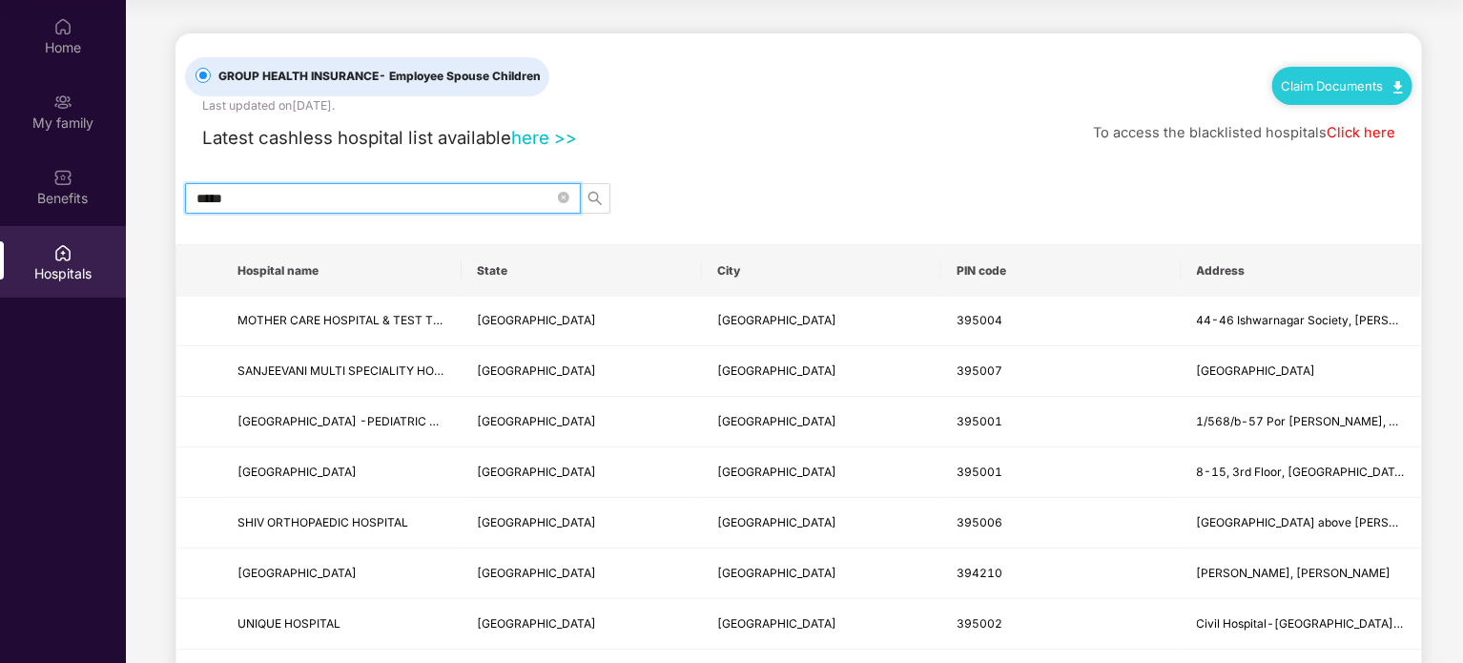
type input "****"
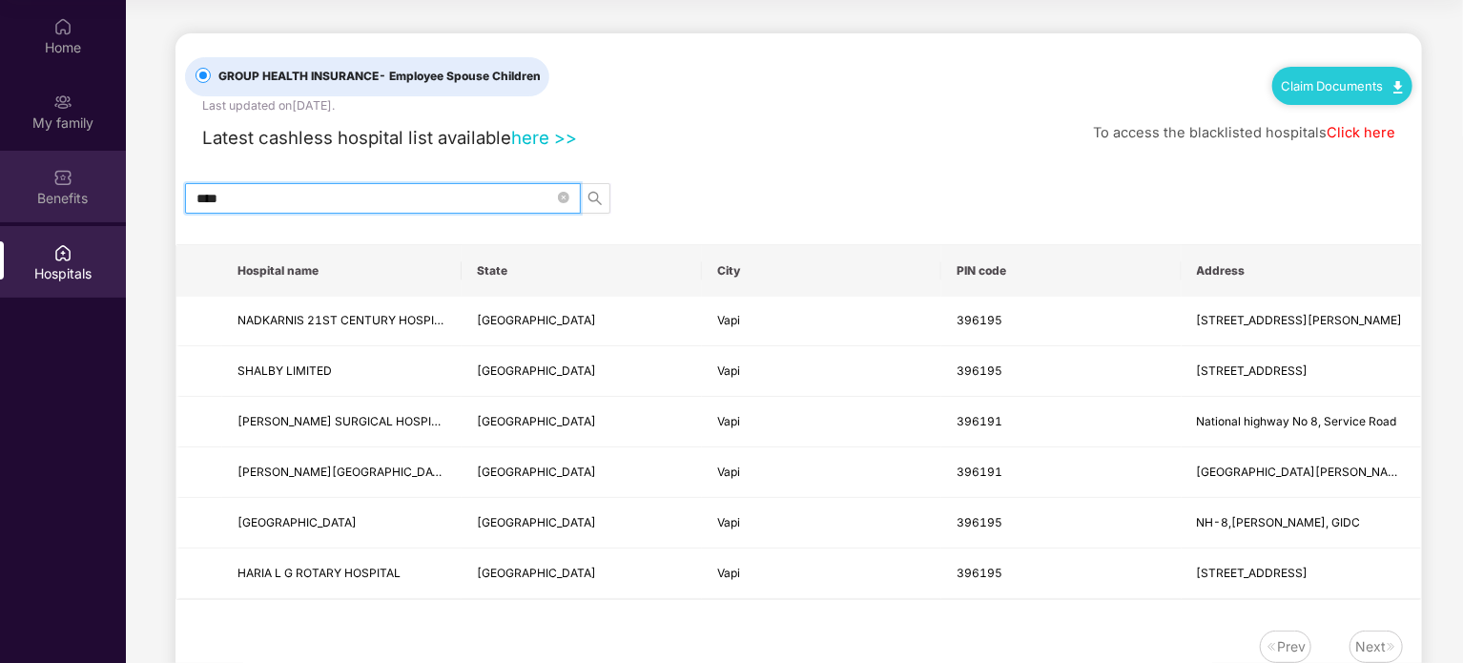
drag, startPoint x: 75, startPoint y: 189, endPoint x: 65, endPoint y: 188, distance: 10.5
click at [65, 188] on div "Home My family Benefits Hospitals GROUP HEALTH INSURANCE - Employee Spouse Chil…" at bounding box center [731, 331] width 1463 height 663
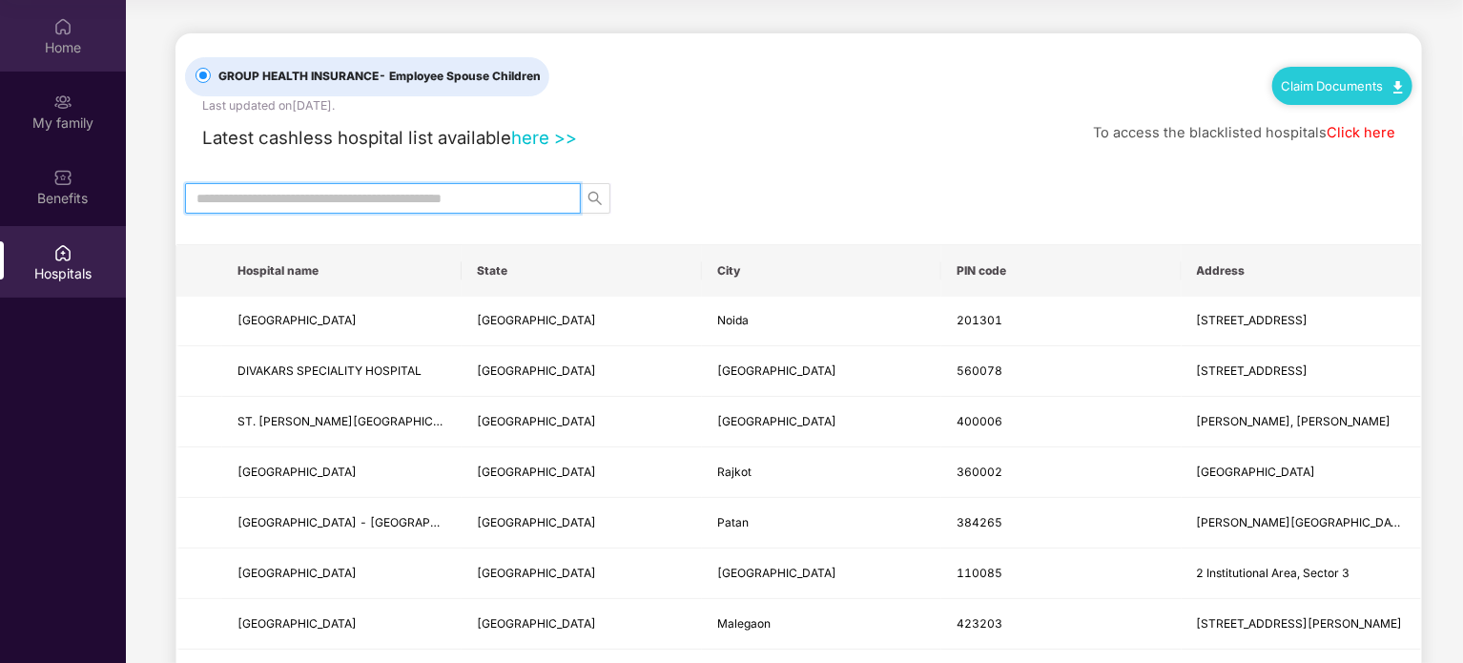
click at [29, 21] on div "Home" at bounding box center [63, 36] width 126 height 72
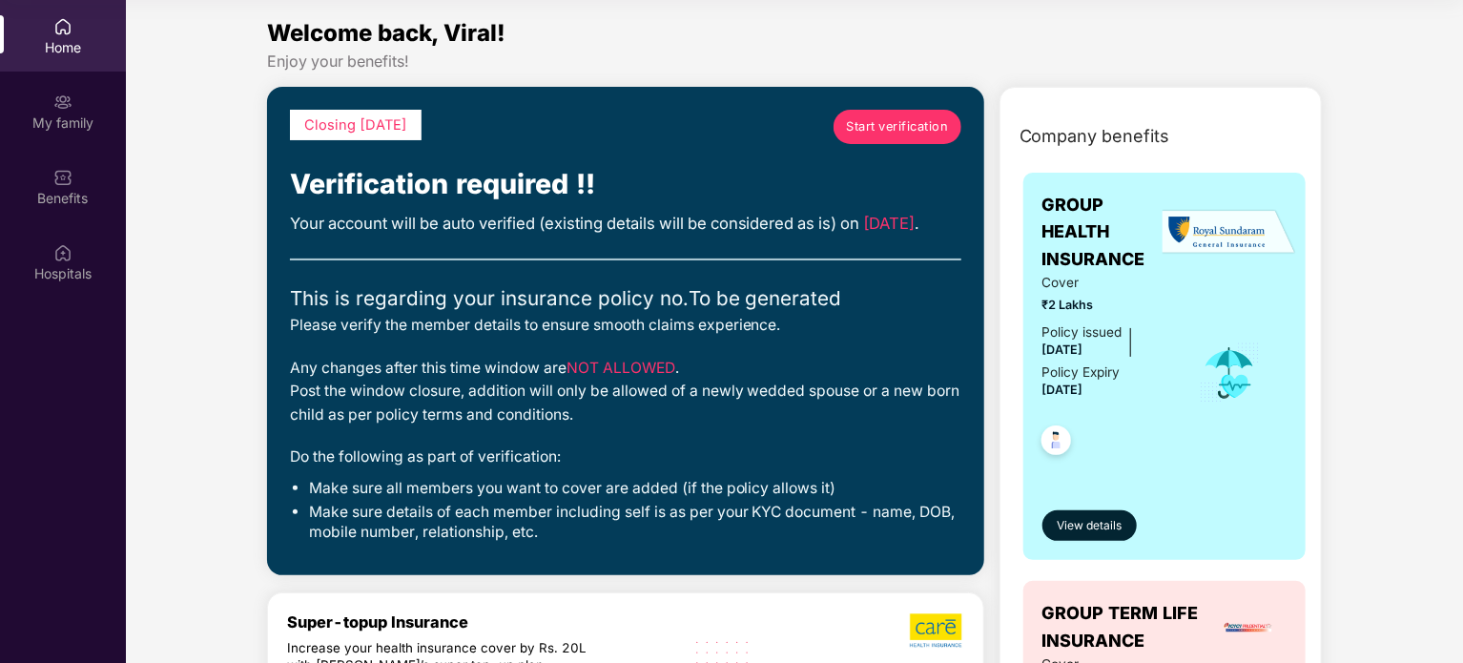
click at [914, 117] on span "Start verification" at bounding box center [897, 126] width 102 height 19
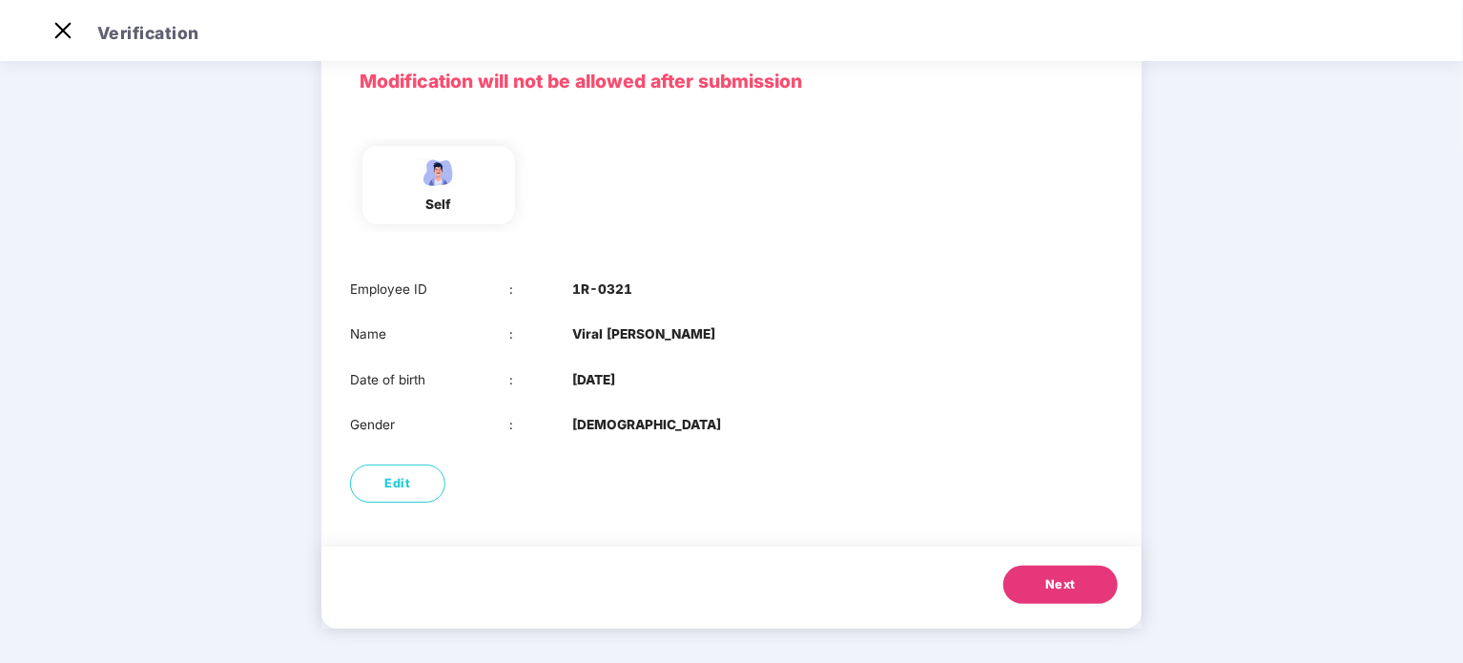
scroll to position [96, 0]
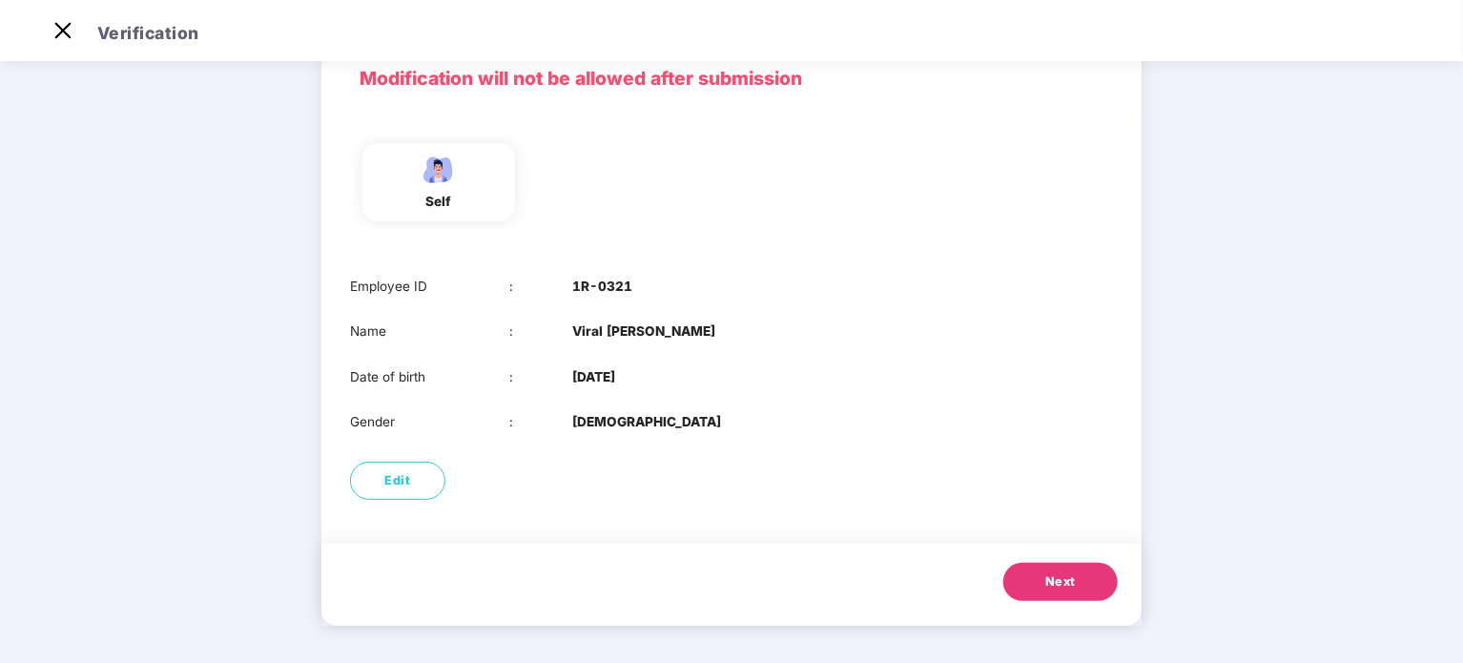
click at [1071, 587] on span "Next" at bounding box center [1060, 581] width 31 height 19
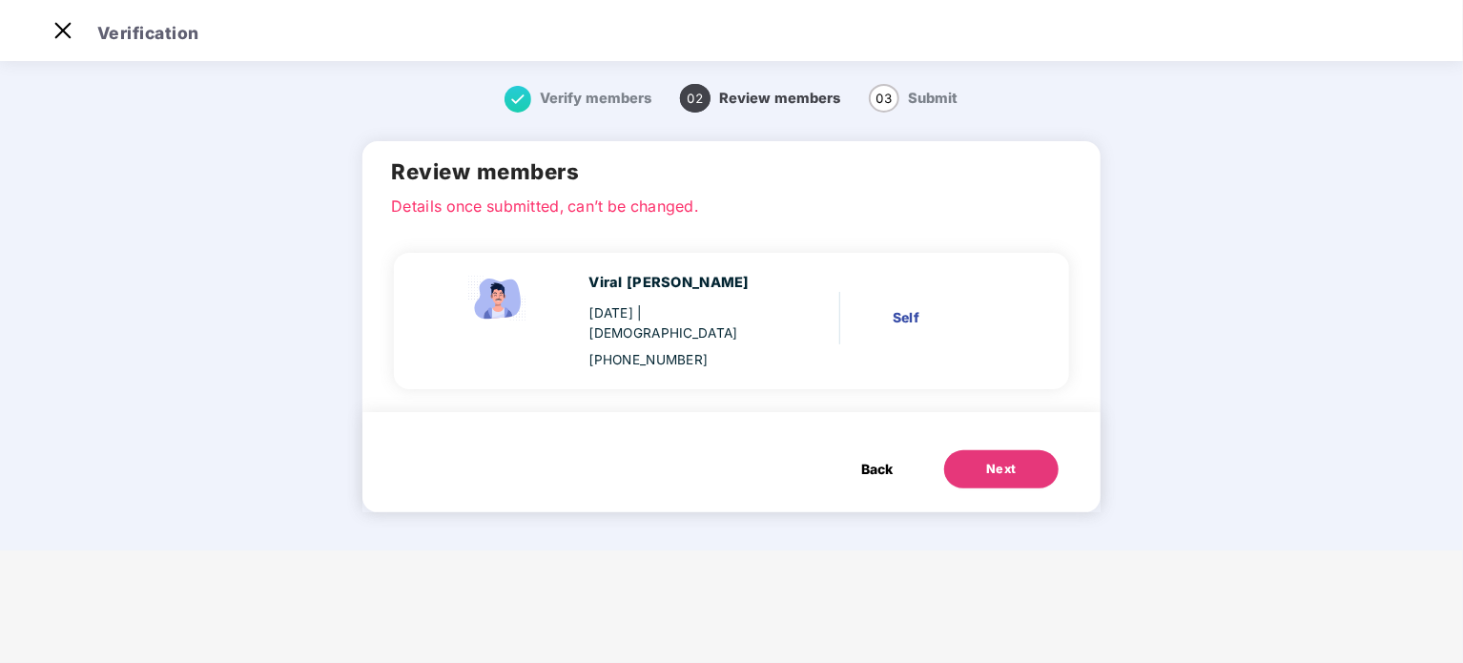
scroll to position [0, 0]
click at [988, 460] on div "Next" at bounding box center [1001, 469] width 31 height 19
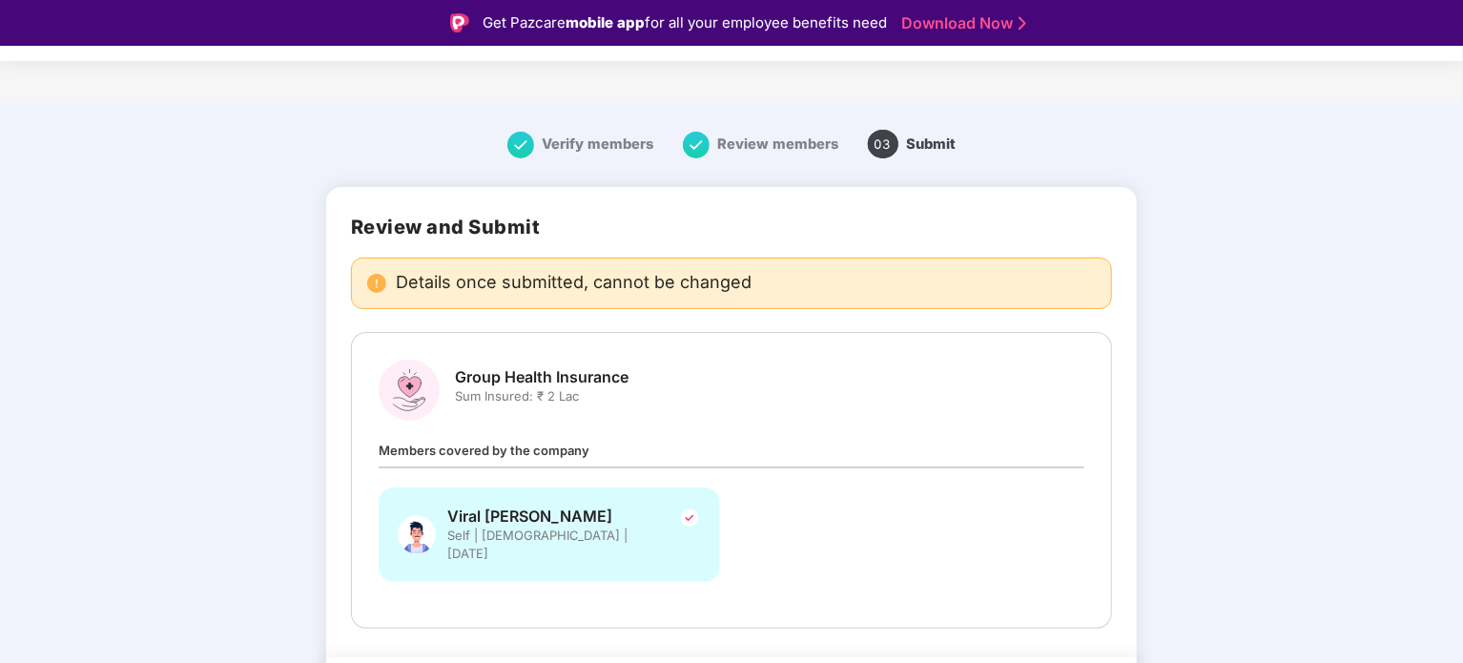
click at [733, 140] on span "Review members" at bounding box center [778, 143] width 121 height 17
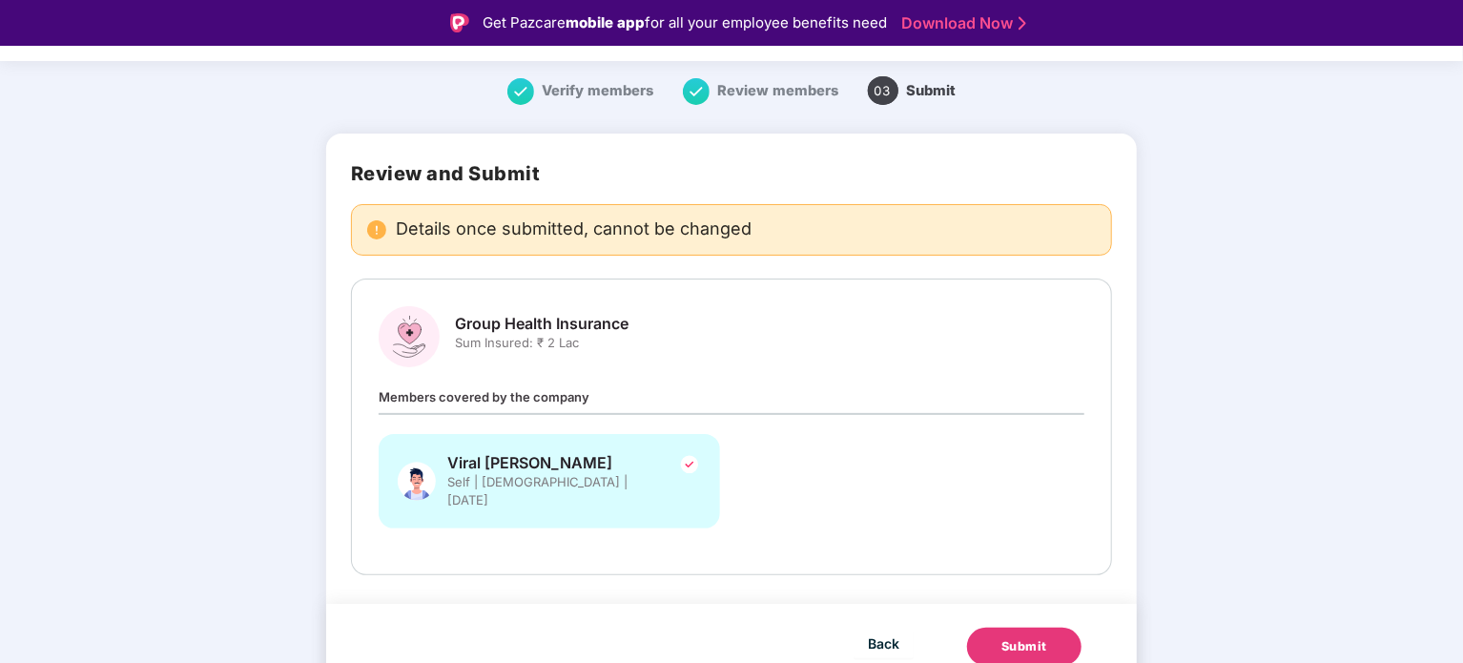
scroll to position [46, 0]
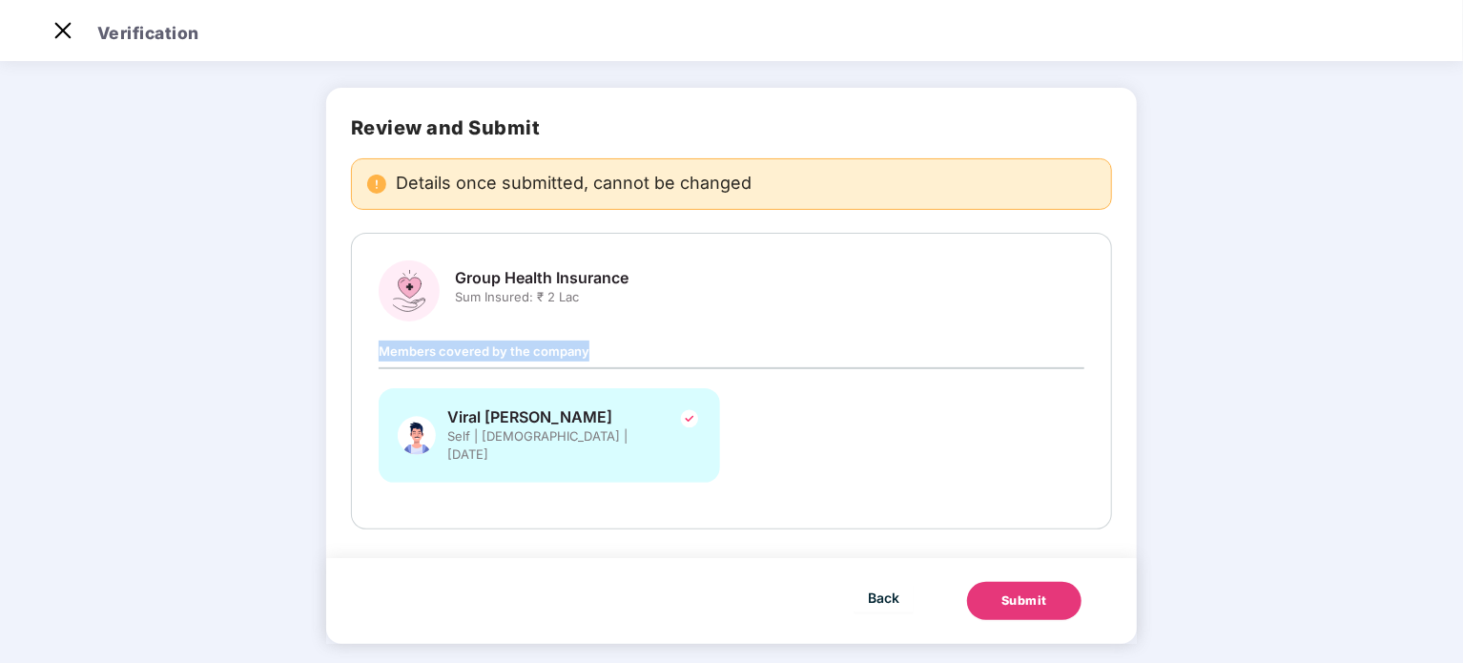
drag, startPoint x: 404, startPoint y: 358, endPoint x: 603, endPoint y: 354, distance: 198.4
click at [603, 354] on div "Group Health Insurance Sum Insured: ₹ 2 Lac Members covered by the company [PER…" at bounding box center [731, 381] width 761 height 297
click at [604, 354] on div "Members covered by the company [PERSON_NAME] Self | [DEMOGRAPHIC_DATA] | [DATE]" at bounding box center [732, 421] width 706 height 161
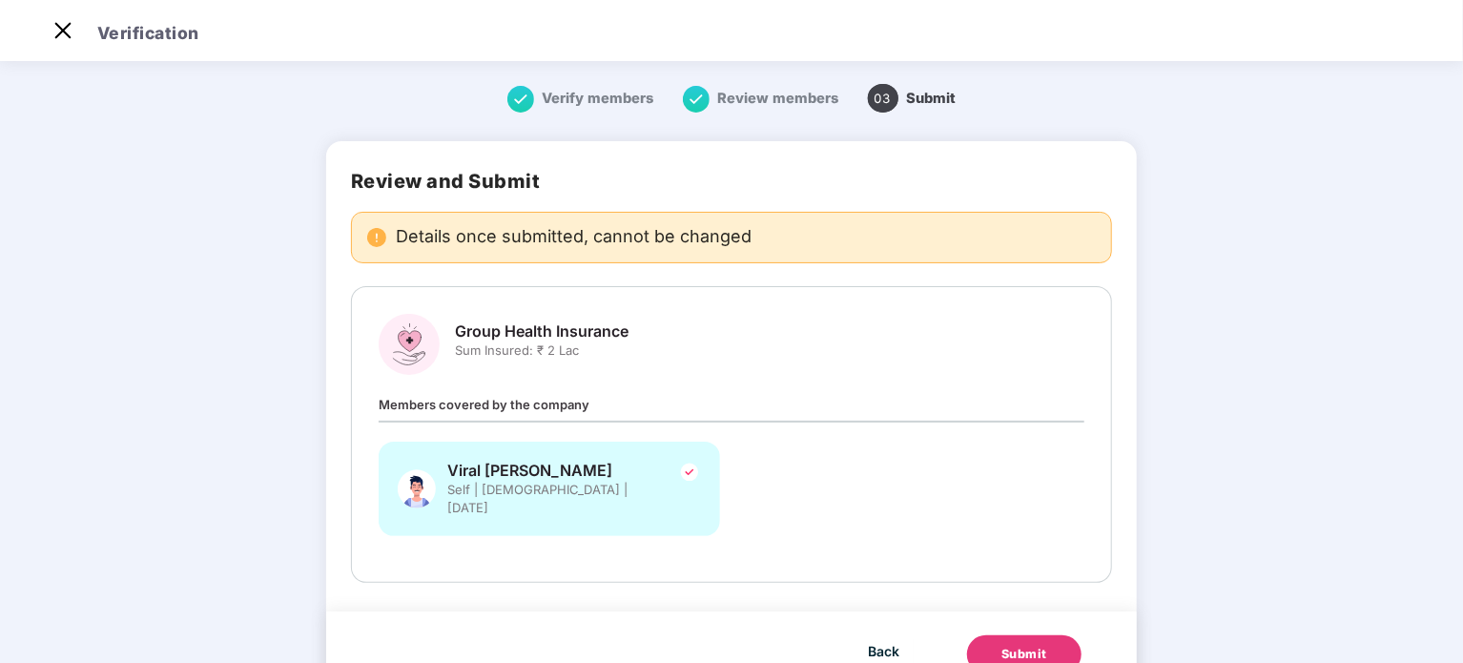
scroll to position [53, 0]
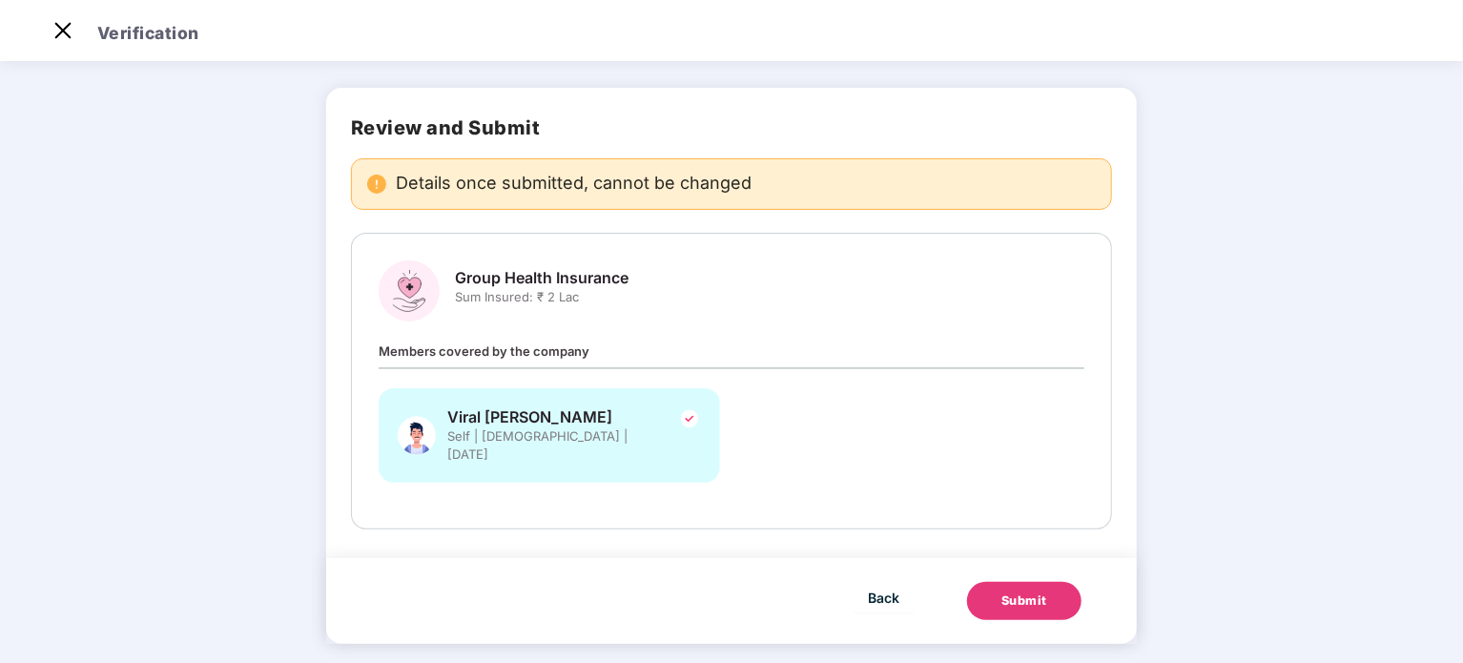
click at [1059, 582] on button "Submit" at bounding box center [1024, 601] width 114 height 38
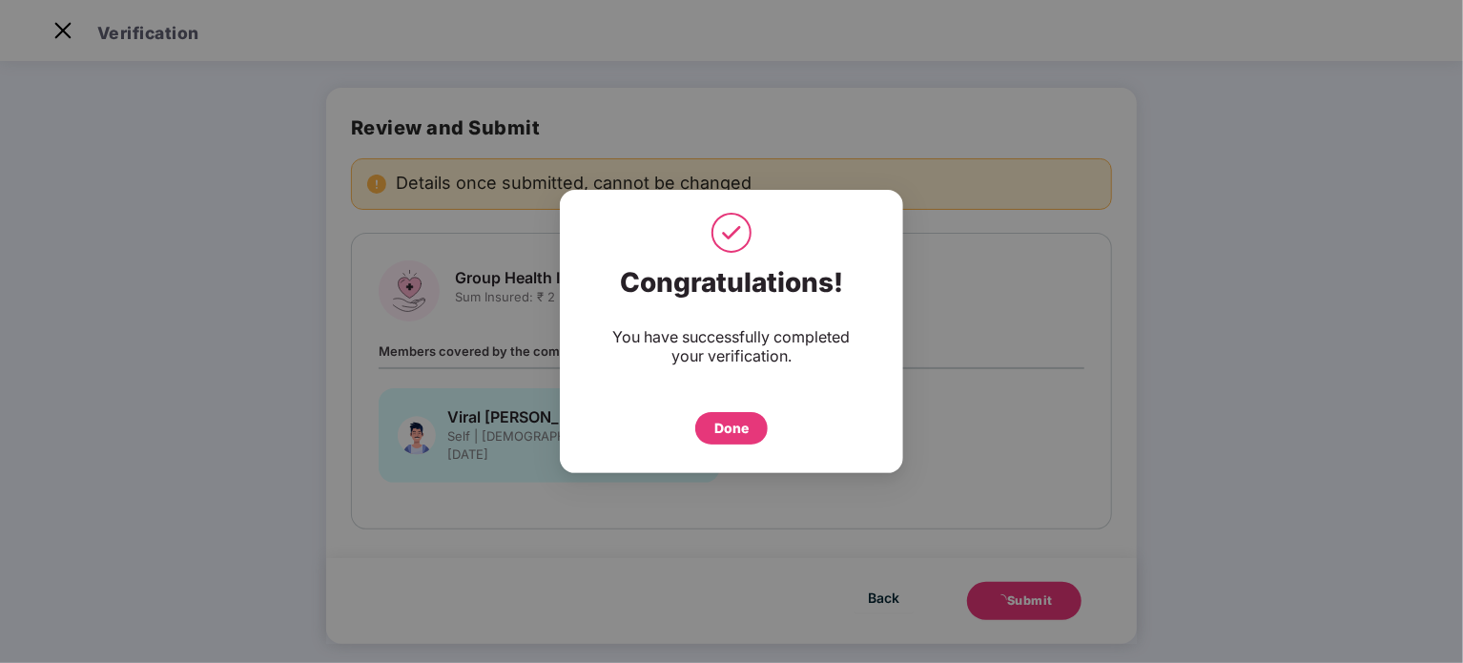
click at [736, 433] on div "Done" at bounding box center [731, 428] width 34 height 21
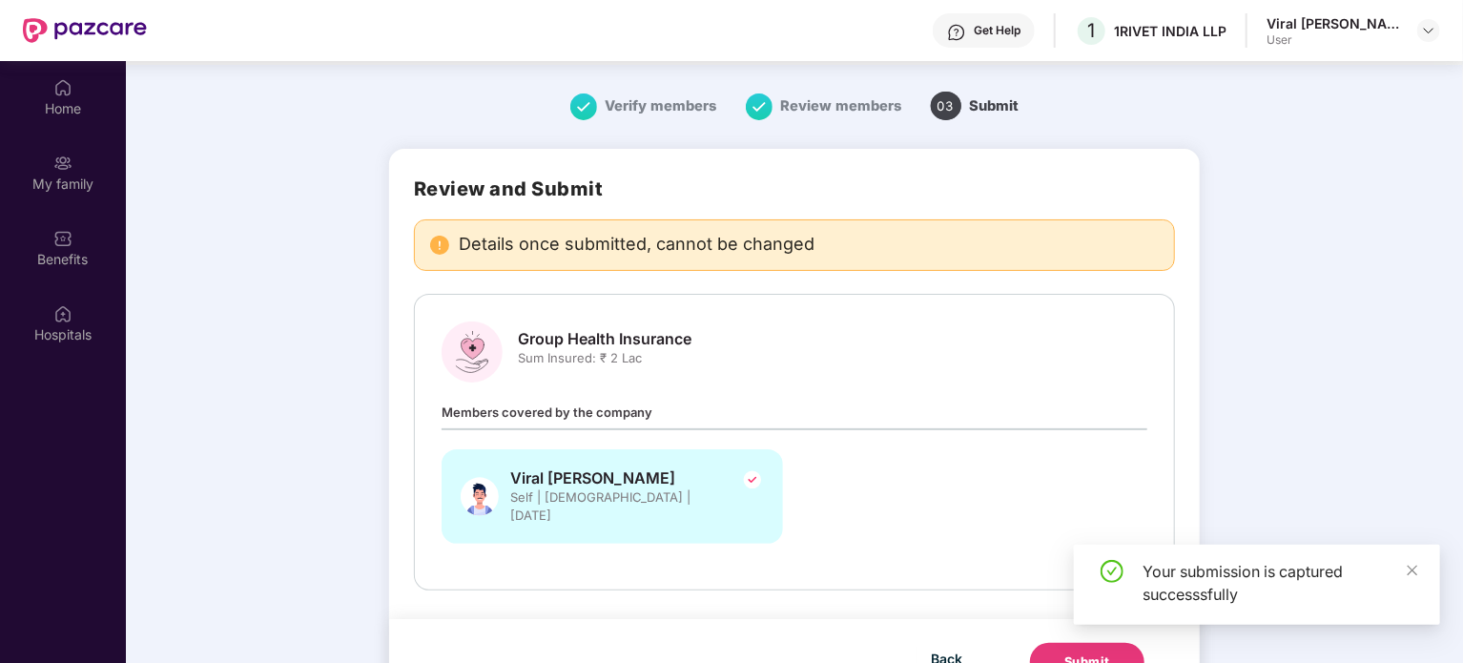
scroll to position [107, 0]
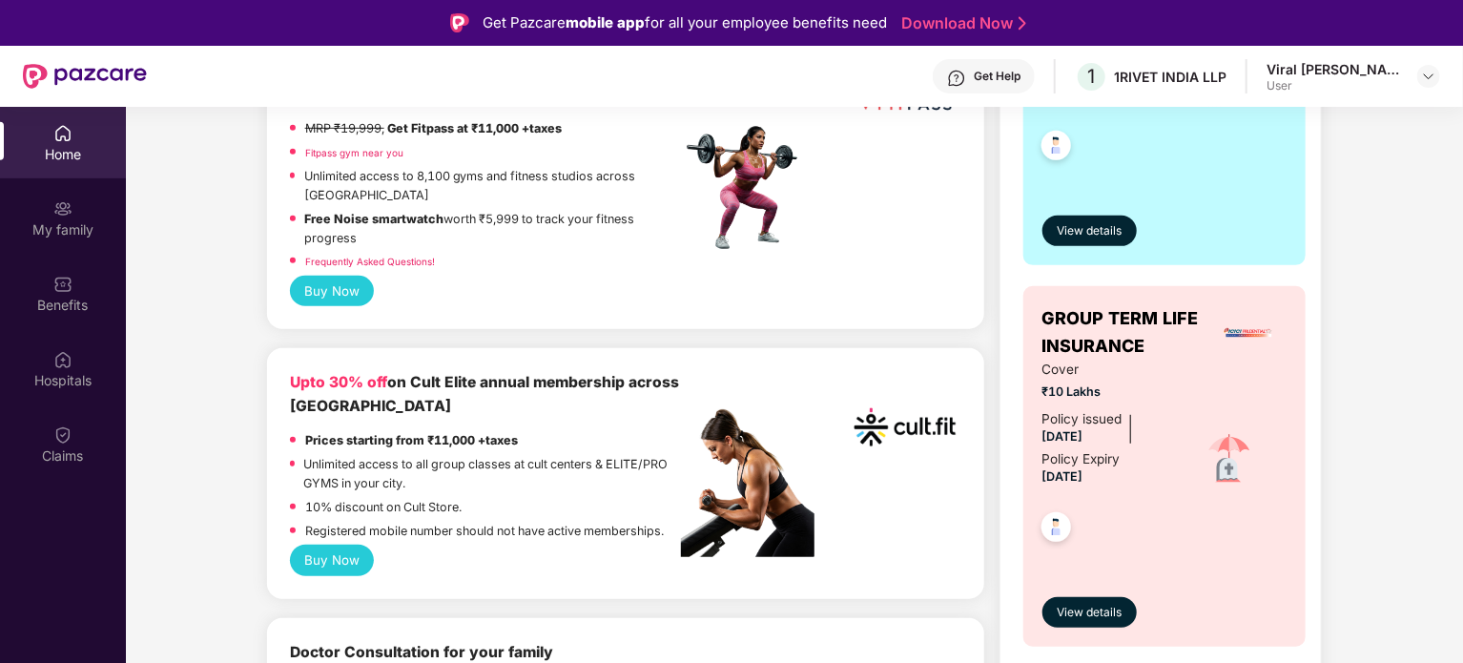
scroll to position [477, 0]
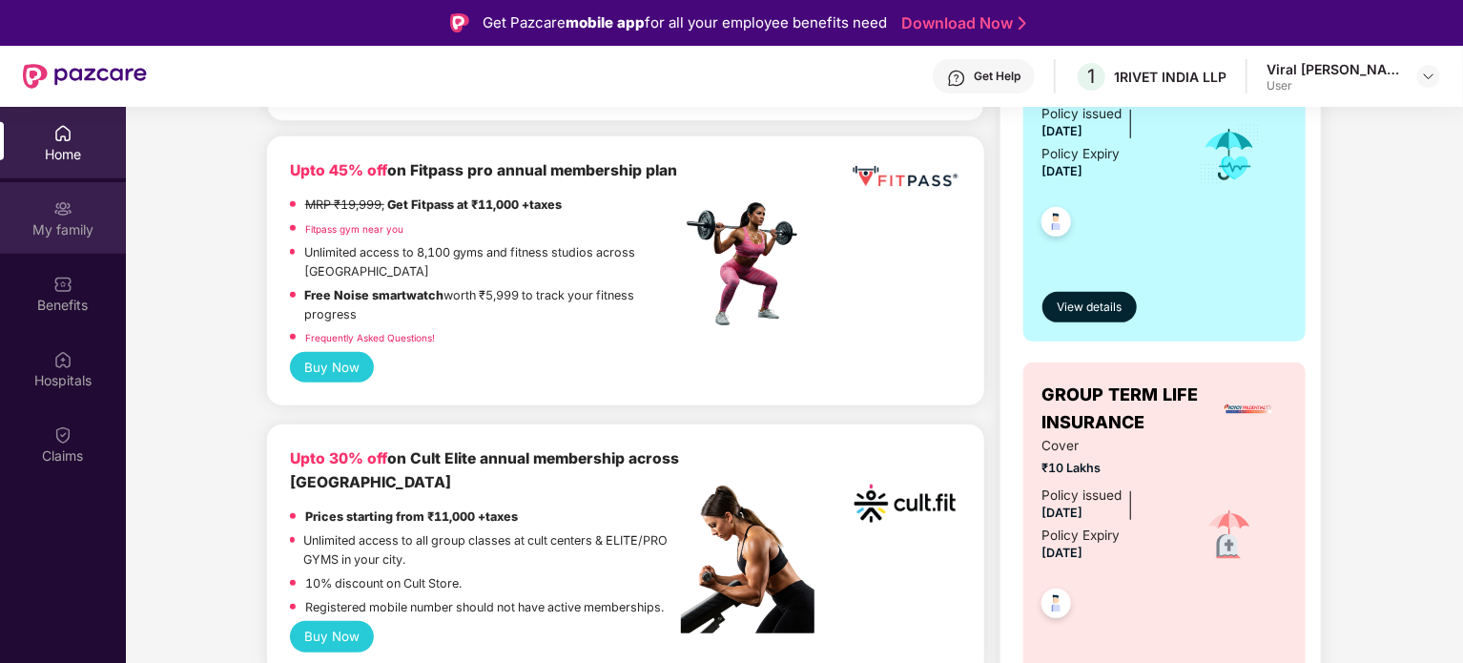
click at [52, 220] on div "My family" at bounding box center [63, 229] width 126 height 19
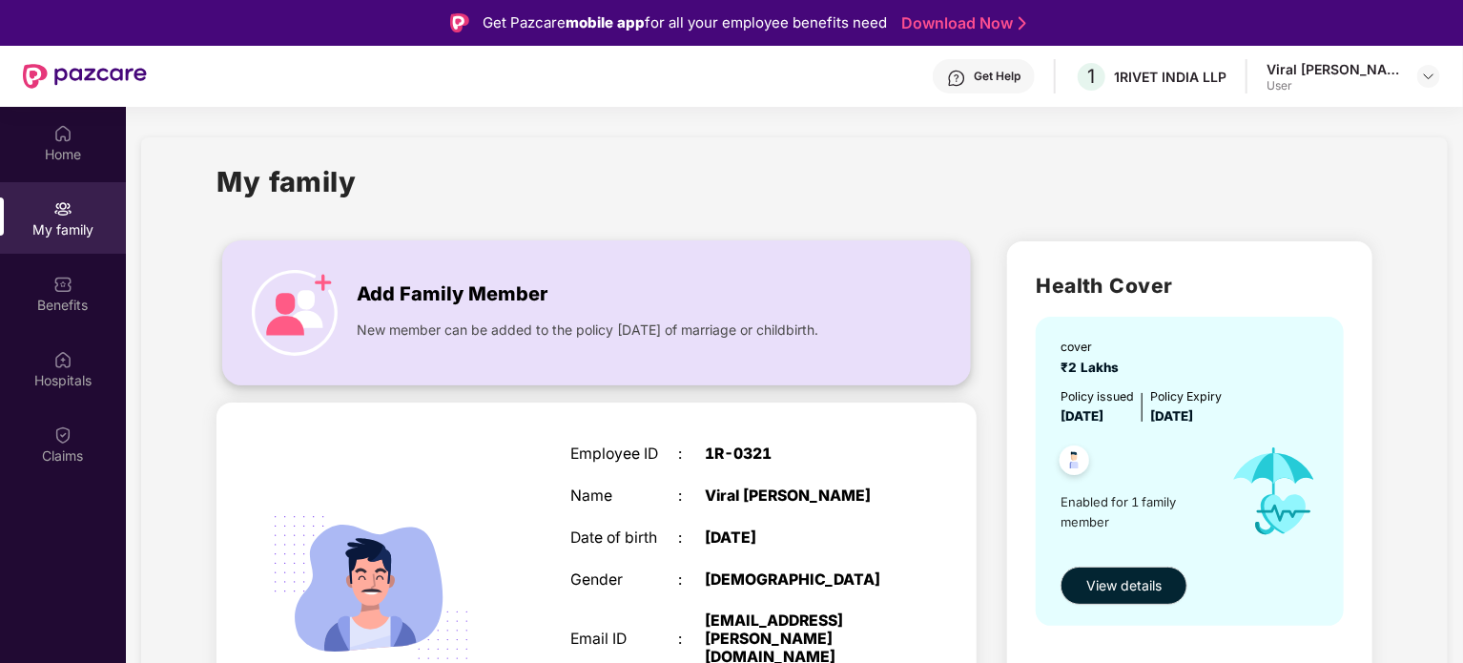
click at [379, 300] on span "Add Family Member" at bounding box center [452, 294] width 191 height 30
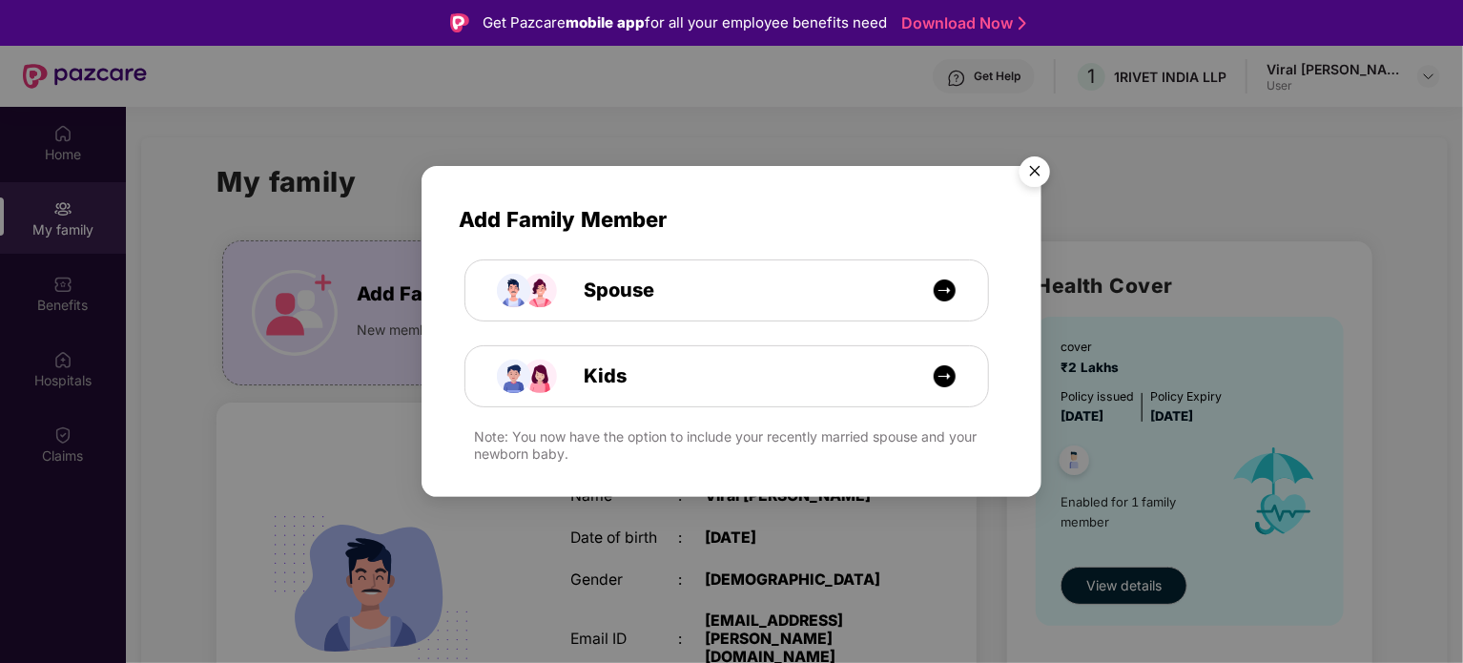
click at [1034, 179] on img "Close" at bounding box center [1034, 174] width 53 height 53
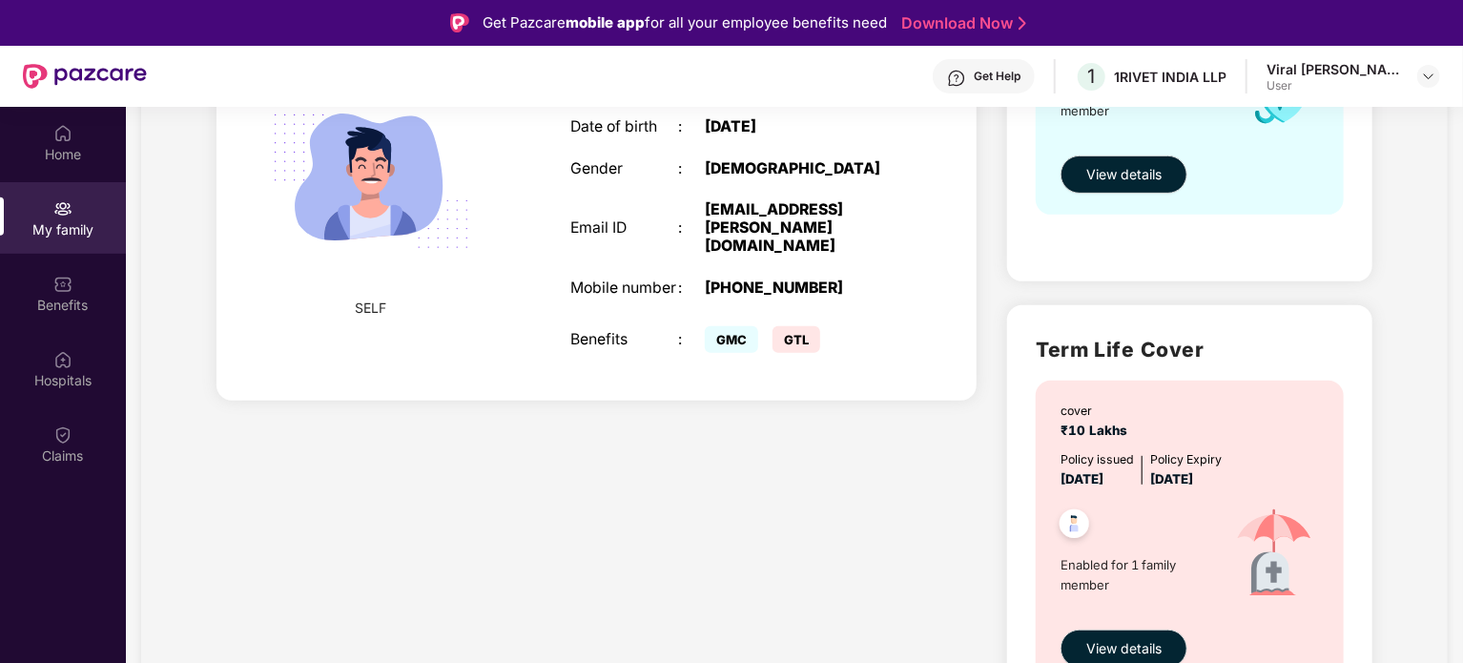
scroll to position [378, 0]
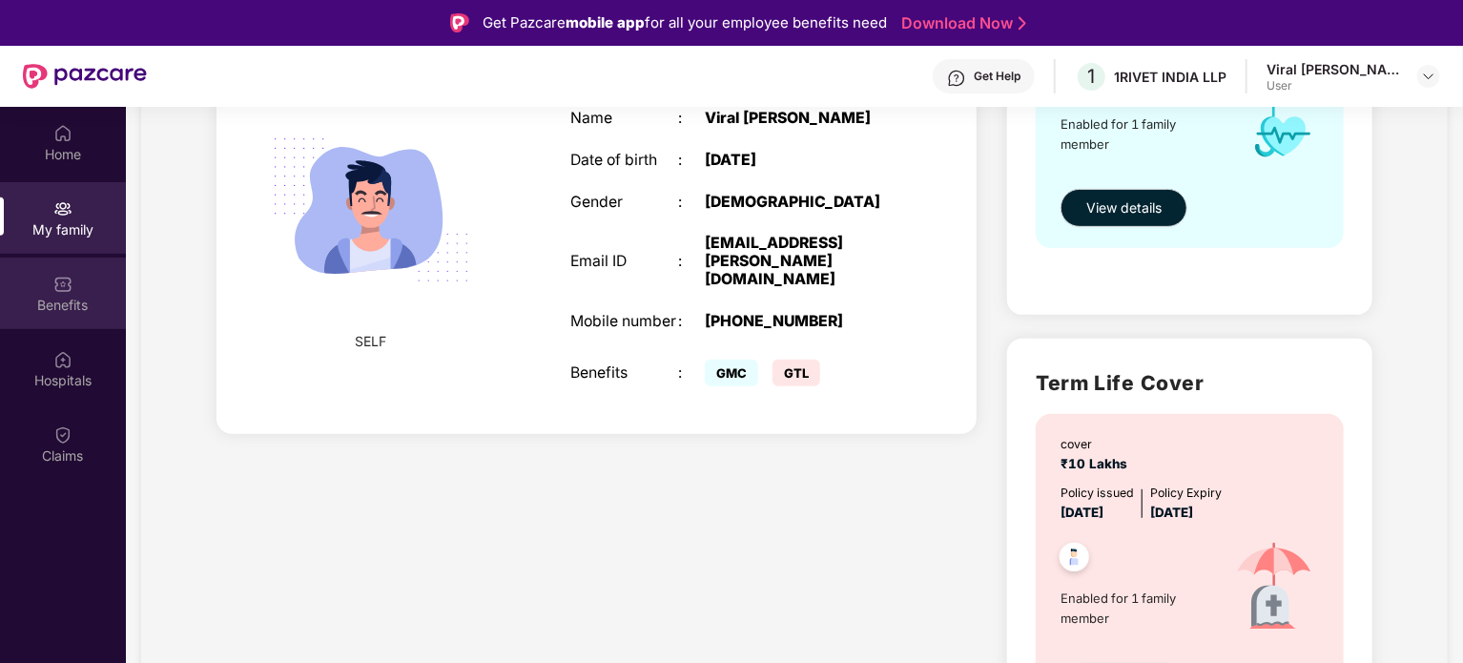
click at [36, 289] on div "Benefits" at bounding box center [63, 294] width 126 height 72
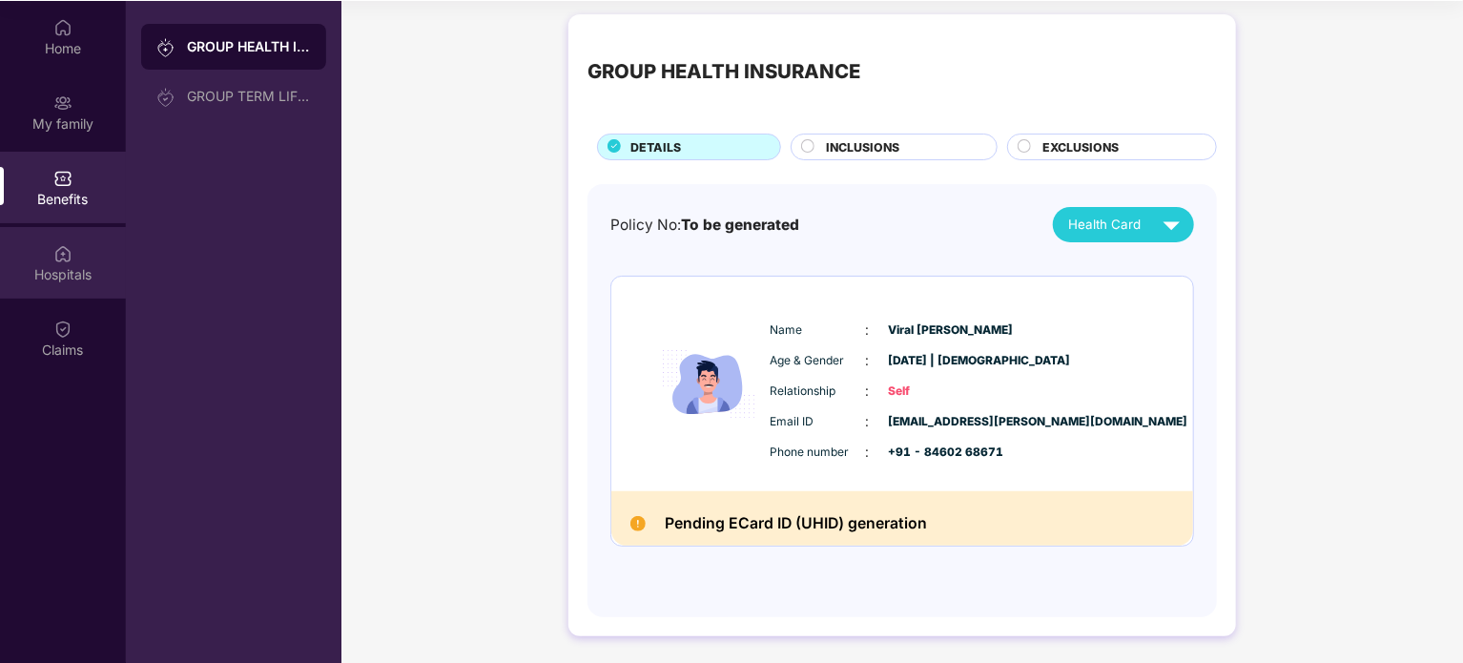
scroll to position [107, 0]
click at [53, 256] on img at bounding box center [62, 252] width 19 height 19
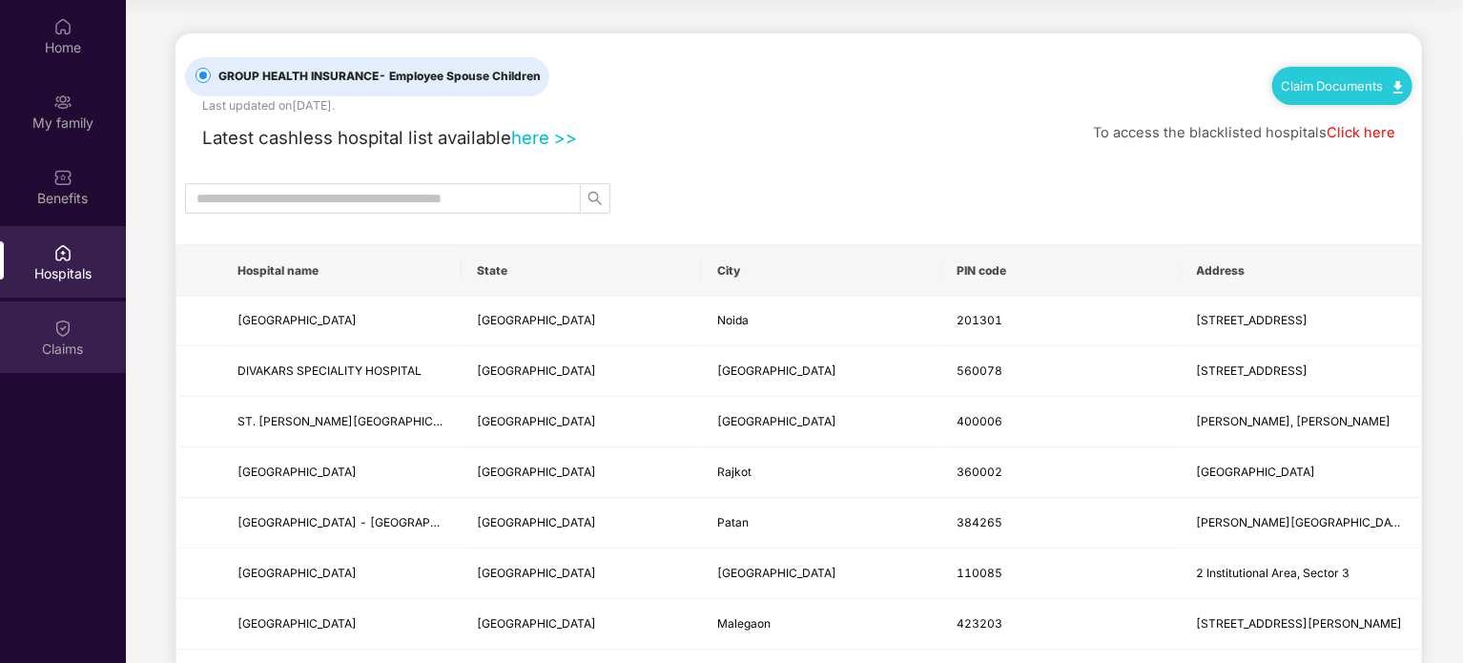
click at [49, 323] on div "Claims" at bounding box center [63, 337] width 126 height 72
